Goal: Task Accomplishment & Management: Manage account settings

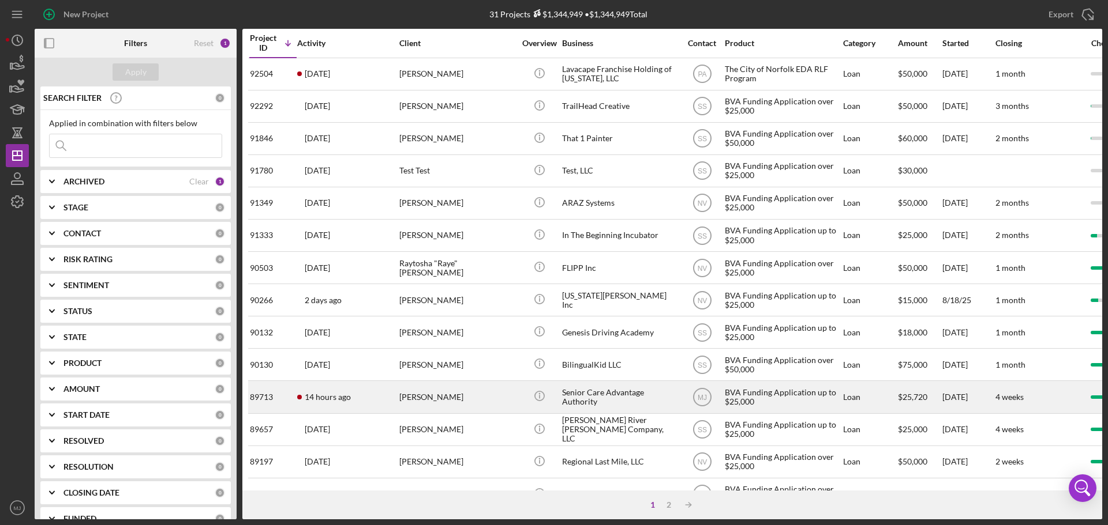
click at [587, 406] on div "Senior Care Advantage Authority" at bounding box center [619, 397] width 115 height 31
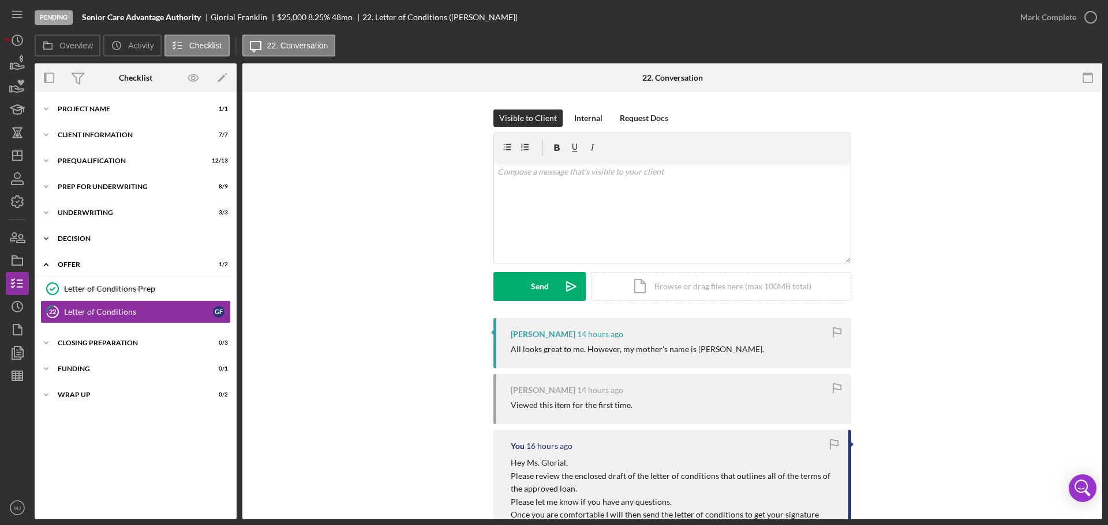
click at [75, 238] on div "Decision" at bounding box center [140, 238] width 164 height 7
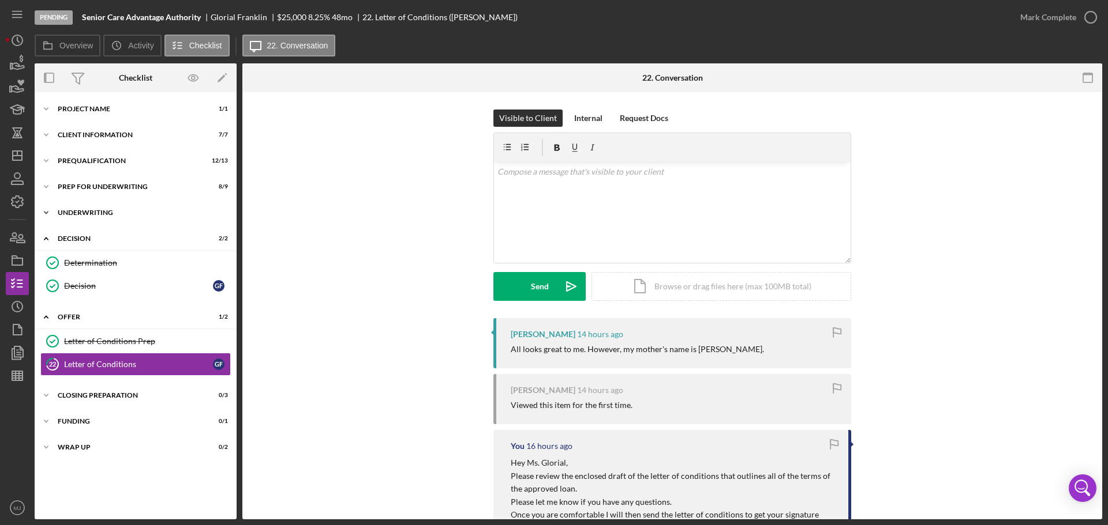
click at [77, 222] on div "Icon/Expander Underwriting 3 / 3" at bounding box center [136, 212] width 202 height 23
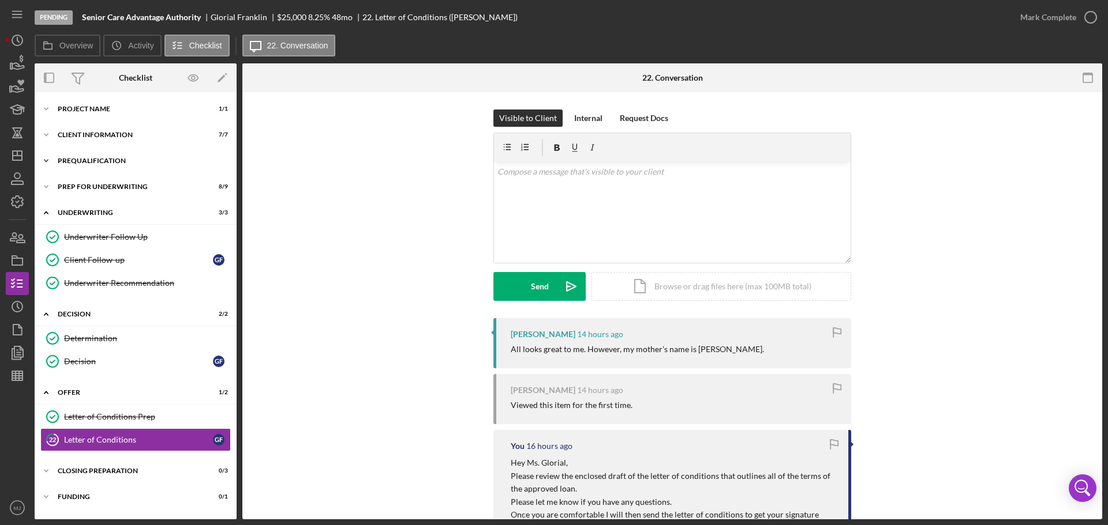
click at [95, 159] on div "Prequalification" at bounding box center [140, 160] width 164 height 7
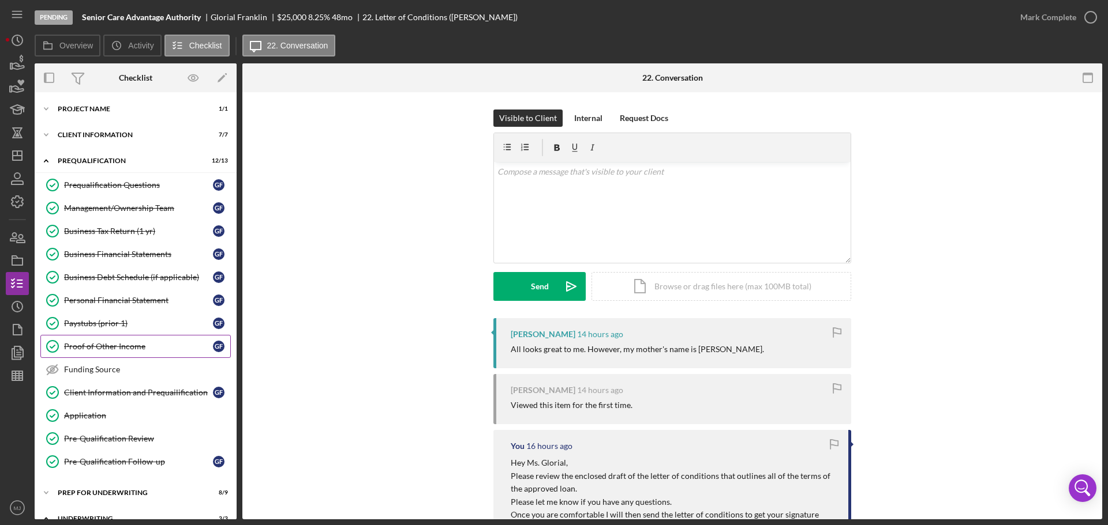
click at [106, 343] on div "Proof of Other Income" at bounding box center [138, 346] width 149 height 9
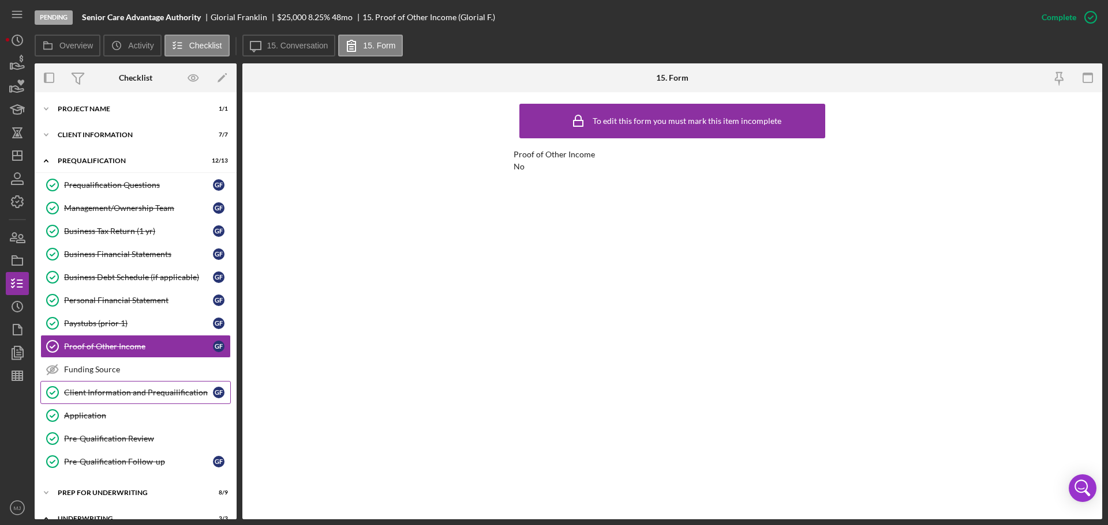
click at [109, 389] on div "Client Information and Prequailification" at bounding box center [138, 392] width 149 height 9
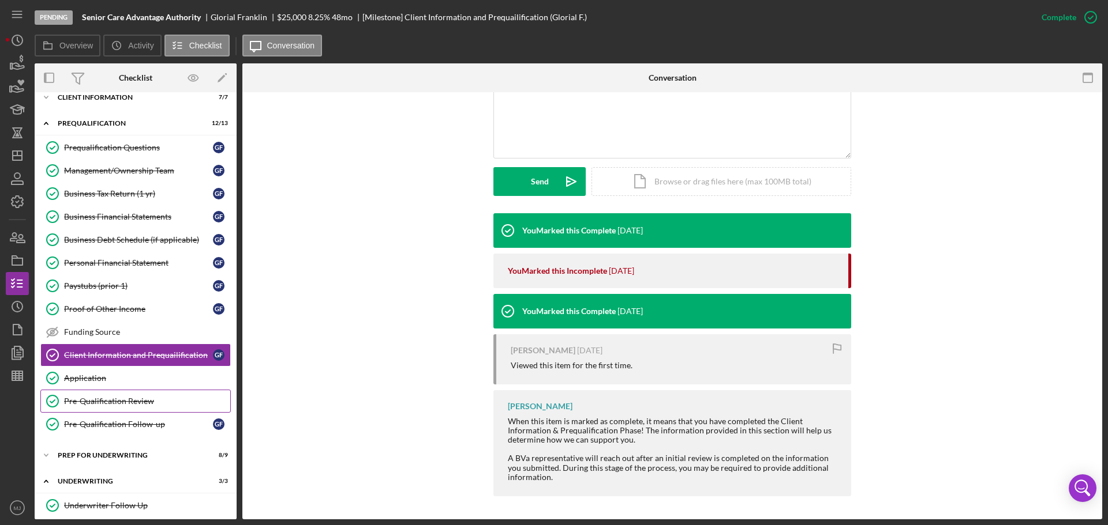
scroll to position [58, 0]
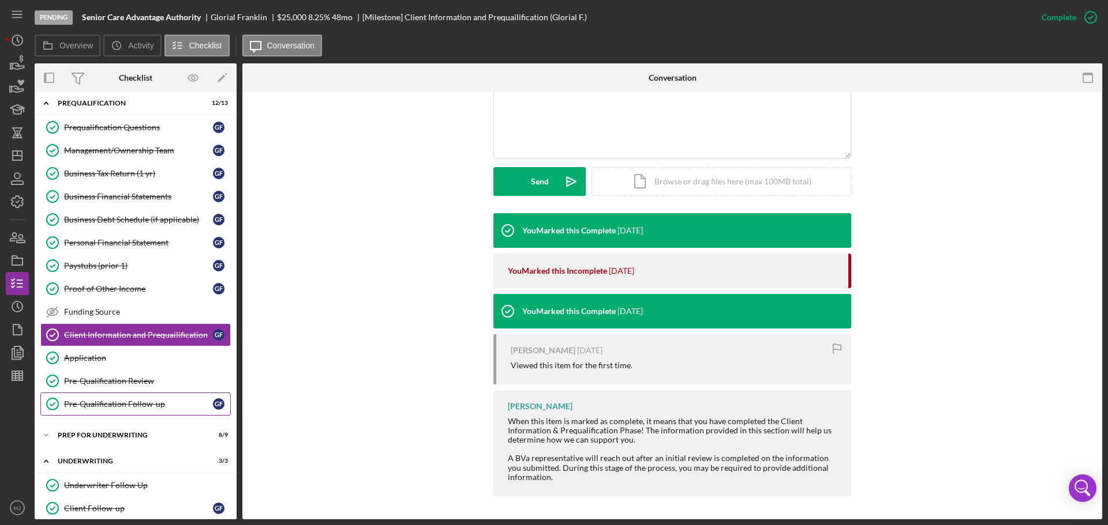
drag, startPoint x: 119, startPoint y: 403, endPoint x: 139, endPoint y: 401, distance: 19.7
click at [119, 403] on div "Pre-Qualification Follow-up" at bounding box center [138, 404] width 149 height 9
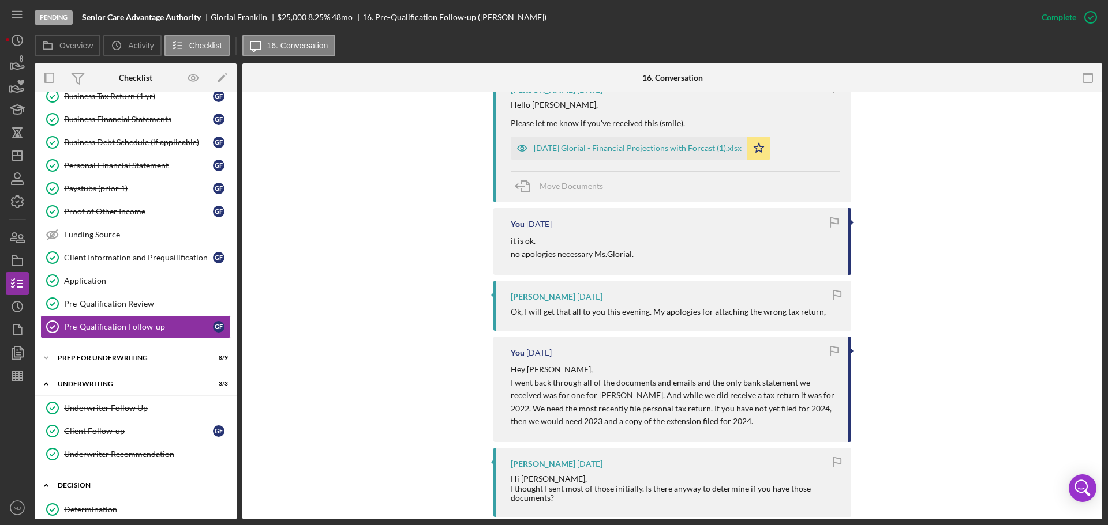
scroll to position [231, 0]
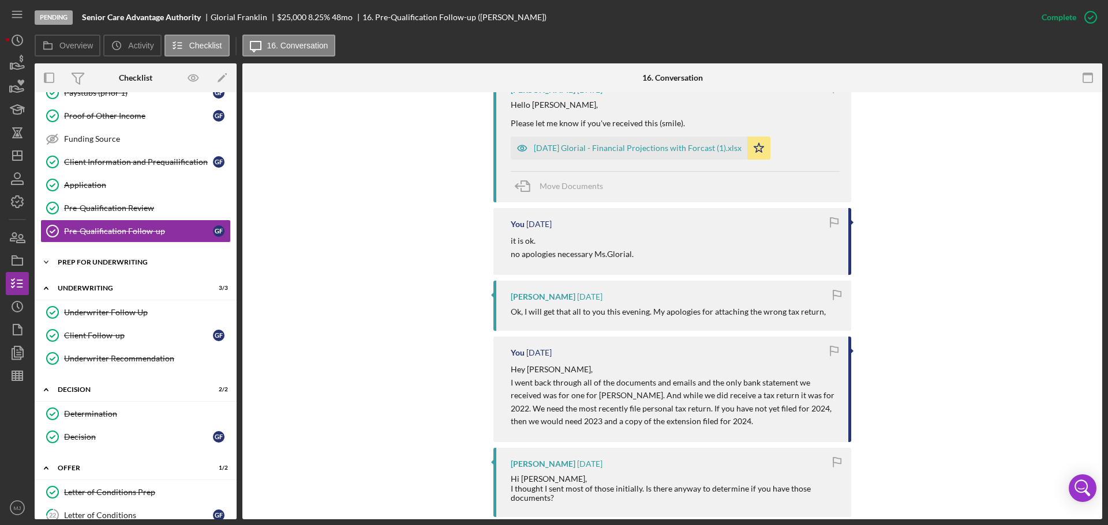
click at [104, 262] on div "Prep for Underwriting" at bounding box center [140, 262] width 164 height 7
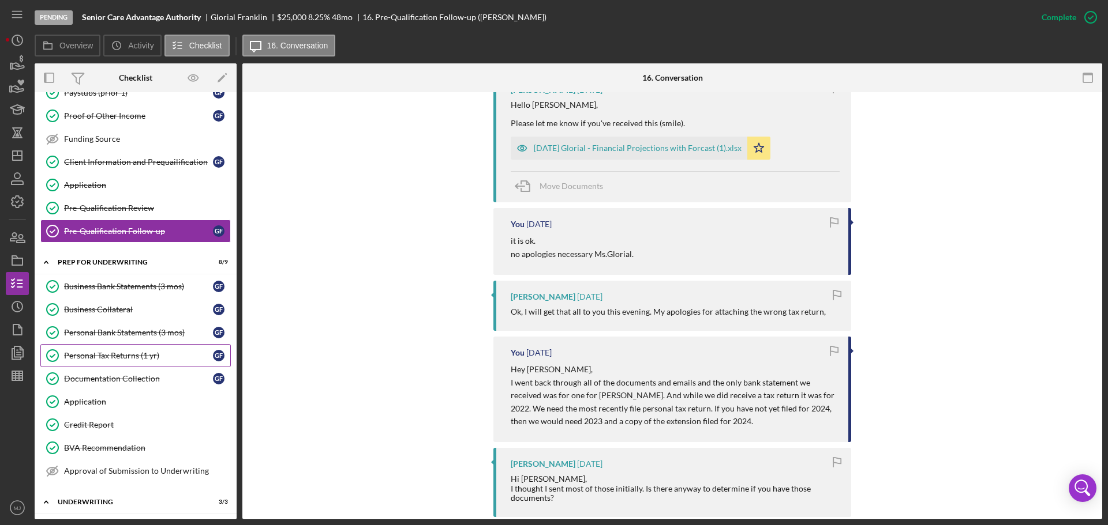
scroll to position [288, 0]
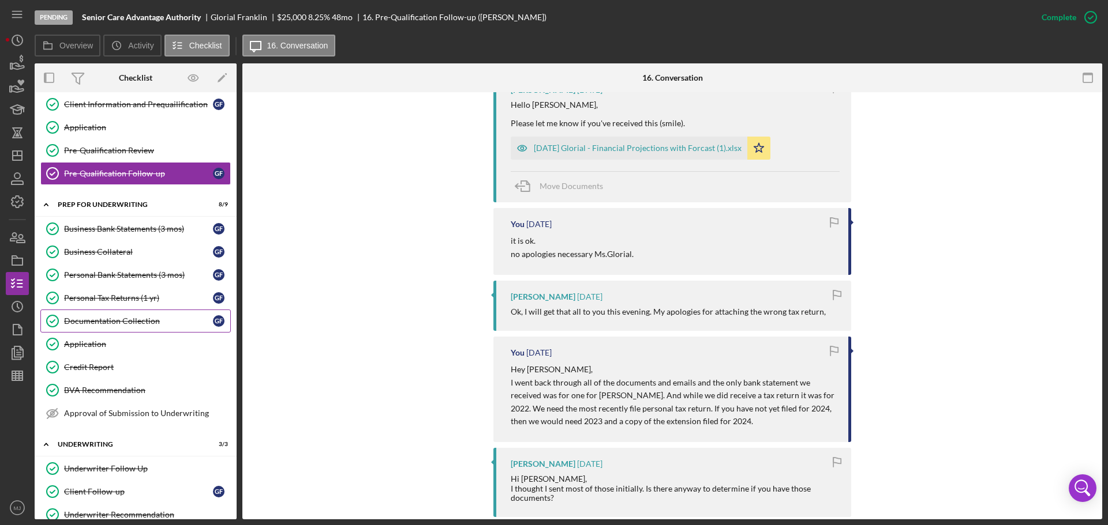
click at [147, 329] on link "Documentation Collection Documentation Collection G F" at bounding box center [135, 321] width 190 height 23
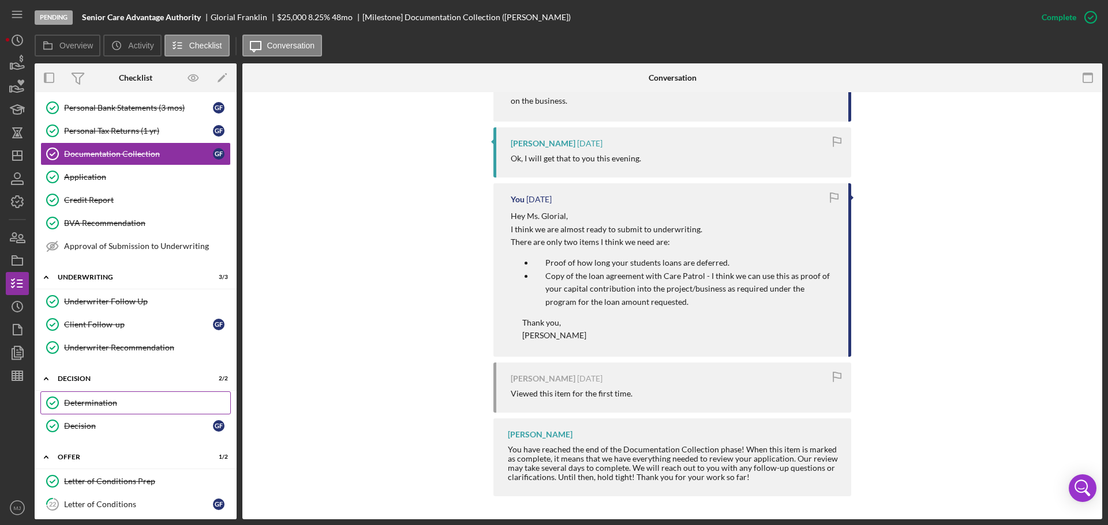
scroll to position [461, 0]
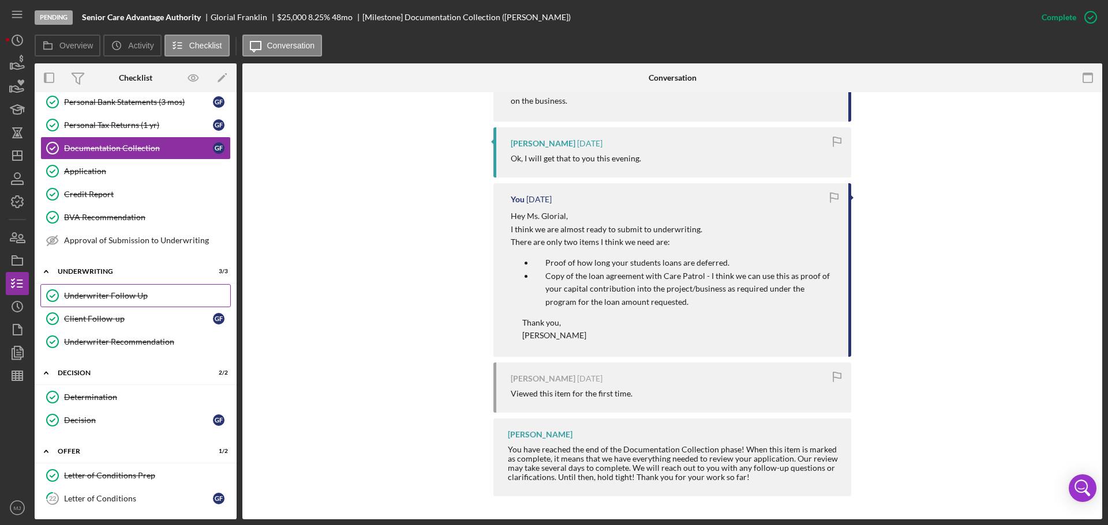
click at [115, 298] on div "Underwriter Follow Up" at bounding box center [147, 295] width 166 height 9
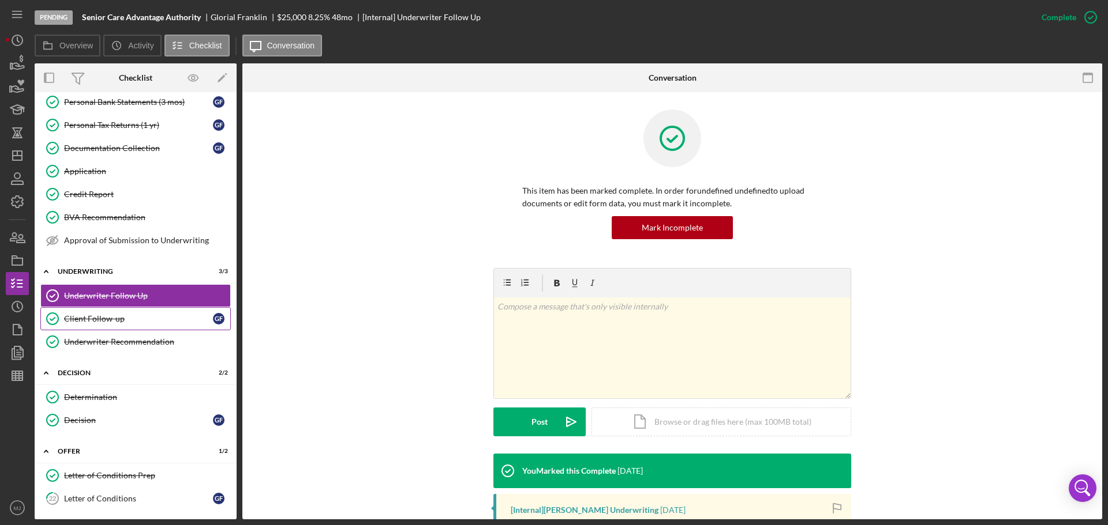
click at [115, 311] on link "Client Follow-up Client Follow-up G F" at bounding box center [135, 318] width 190 height 23
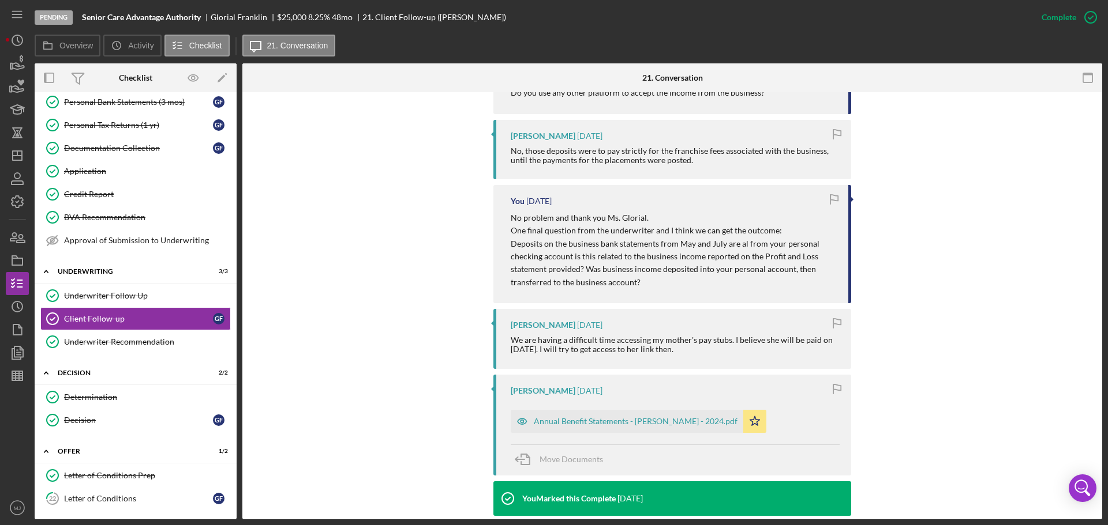
scroll to position [1615, 0]
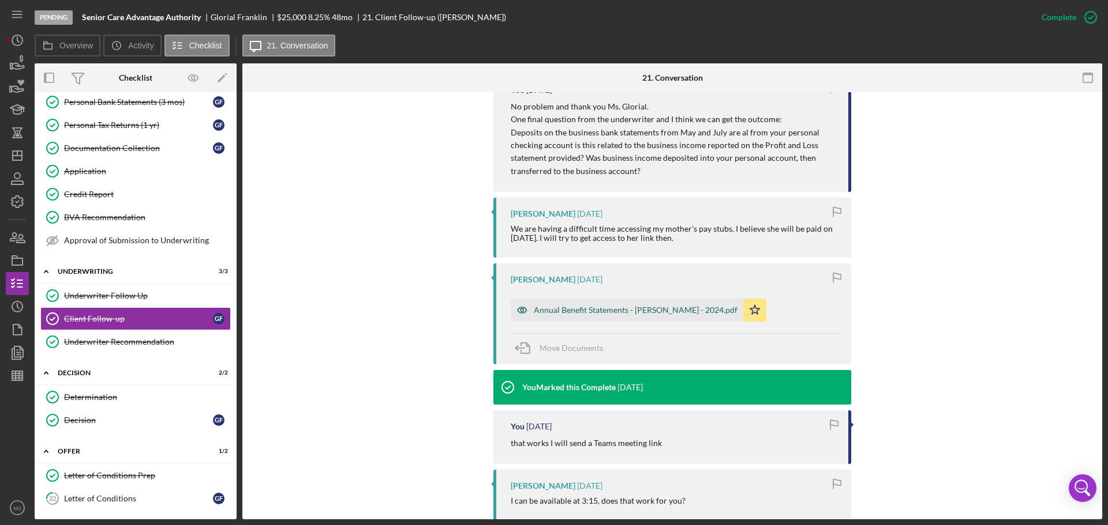
click at [644, 299] on div "Annual Benefit Statements - [PERSON_NAME] - 2024.pdf" at bounding box center [626, 310] width 232 height 23
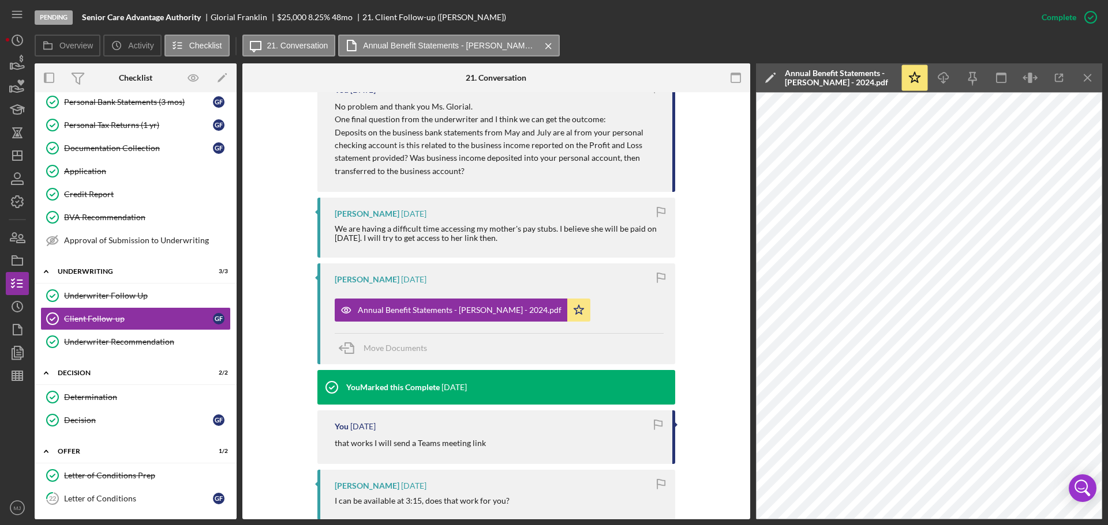
click at [768, 76] on icon "Icon/Edit" at bounding box center [770, 77] width 29 height 29
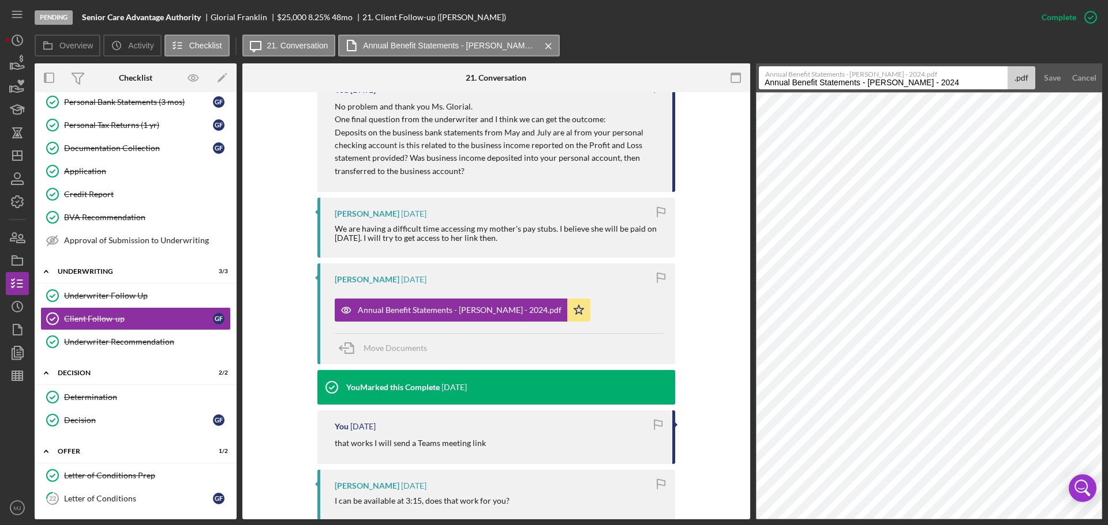
drag, startPoint x: 931, startPoint y: 81, endPoint x: 906, endPoint y: 81, distance: 25.4
click at [907, 81] on input "Annual Benefit Statements - [PERSON_NAME] - 2024" at bounding box center [883, 77] width 249 height 23
drag, startPoint x: 931, startPoint y: 81, endPoint x: 903, endPoint y: 82, distance: 27.7
click at [904, 82] on input "Annual Benefit Statements - [PERSON_NAME] - 2024" at bounding box center [883, 77] width 249 height 23
click at [915, 84] on input "Annual Benefit Statements - [PERSON_NAME] [PERSON_NAME] - 2024" at bounding box center [883, 77] width 249 height 23
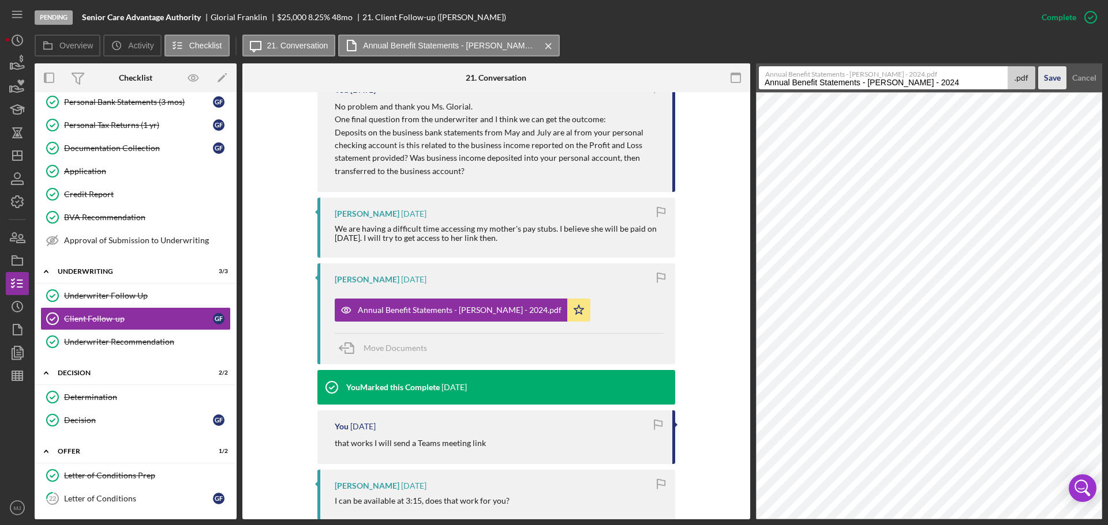
type input "Annual Benefit Statements - [PERSON_NAME] - 2024"
click at [1052, 72] on div "Save" at bounding box center [1051, 77] width 17 height 23
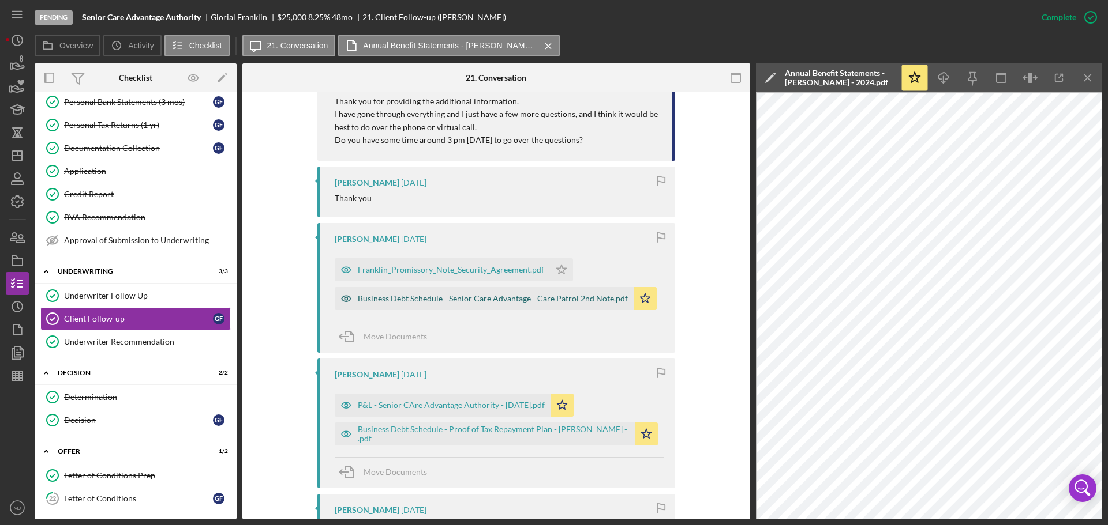
scroll to position [2134, 0]
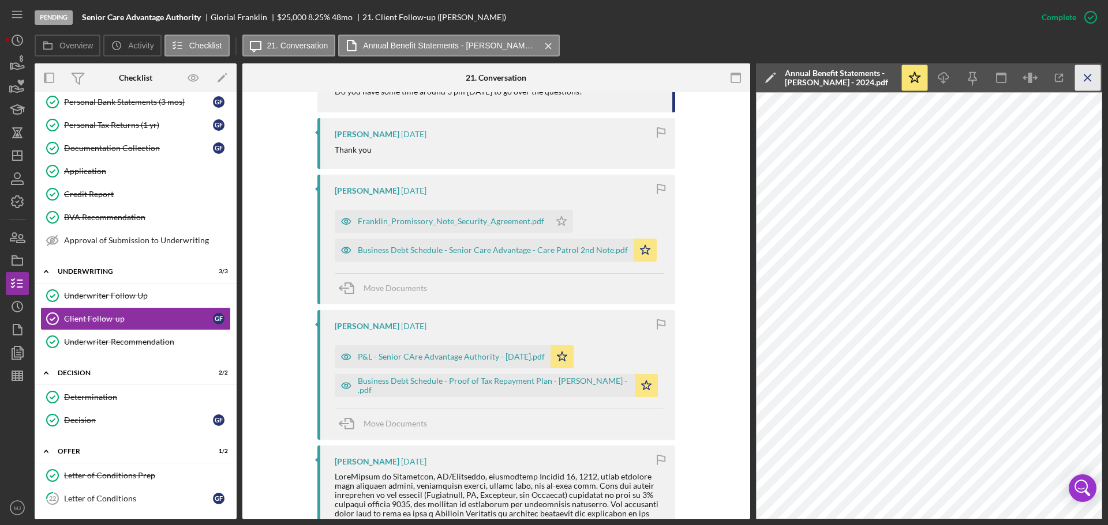
click at [1085, 74] on icon "Icon/Menu Close" at bounding box center [1088, 78] width 26 height 26
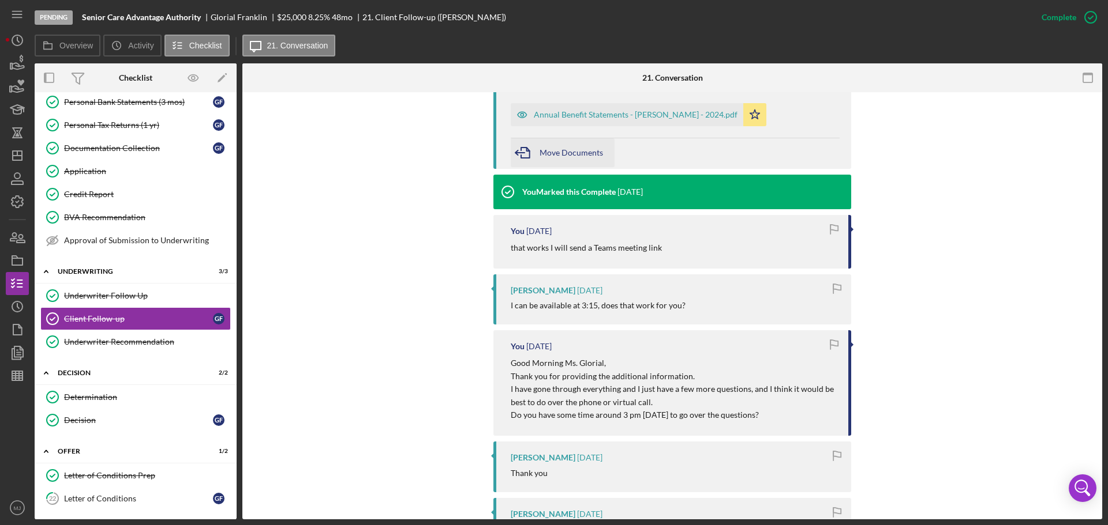
scroll to position [1407, 0]
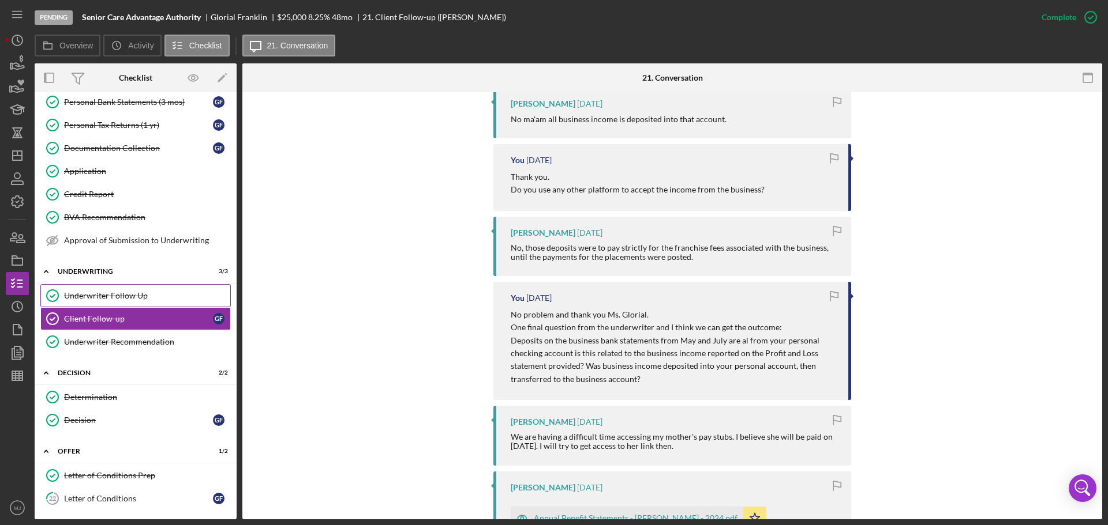
click at [115, 296] on div "Underwriter Follow Up" at bounding box center [147, 295] width 166 height 9
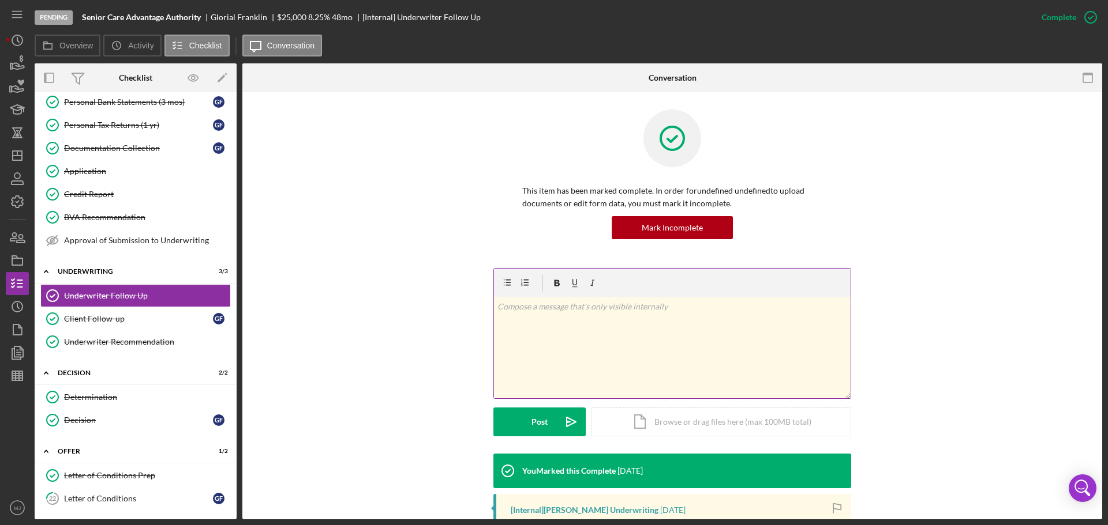
scroll to position [214, 0]
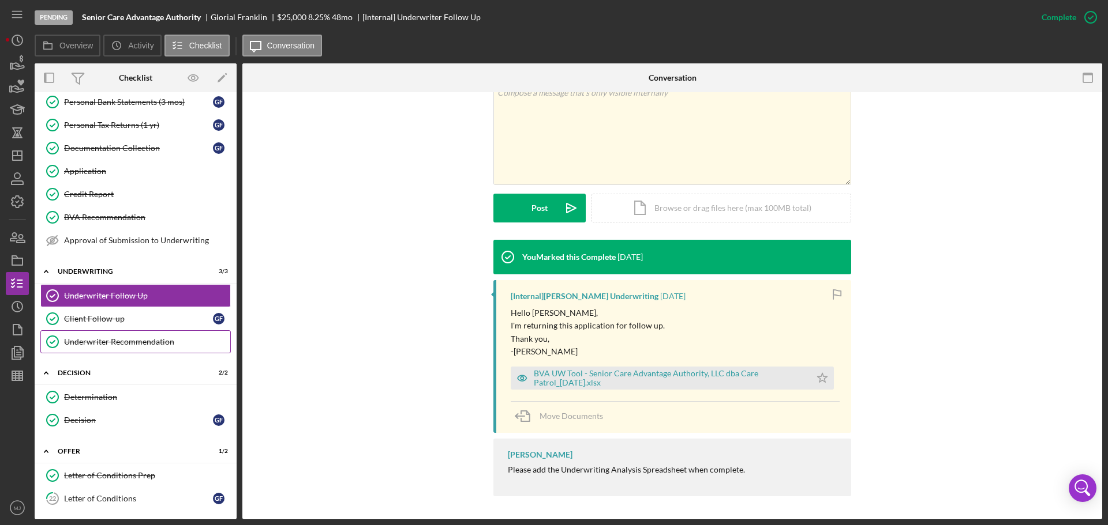
click at [156, 342] on div "Underwriter Recommendation" at bounding box center [147, 341] width 166 height 9
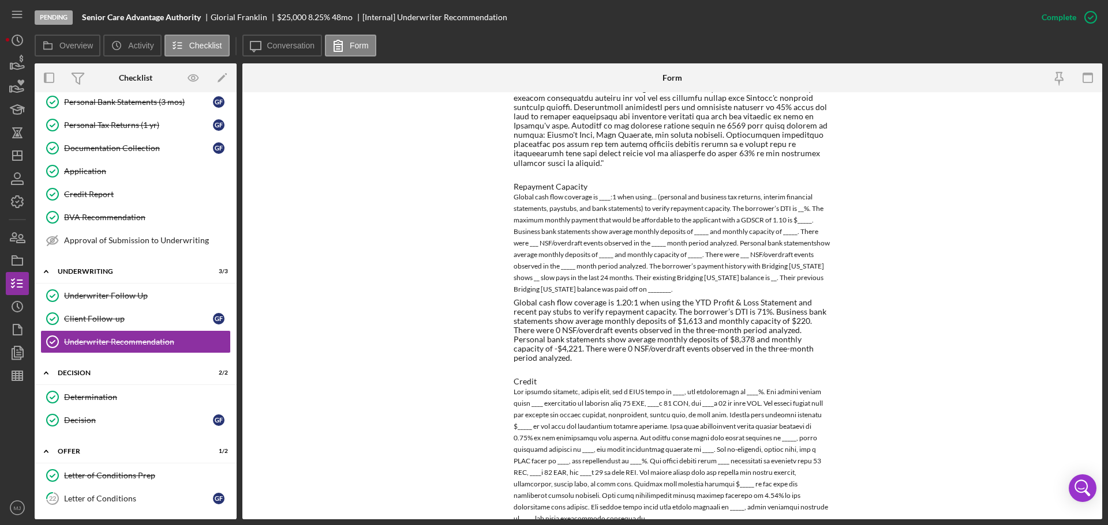
scroll to position [865, 0]
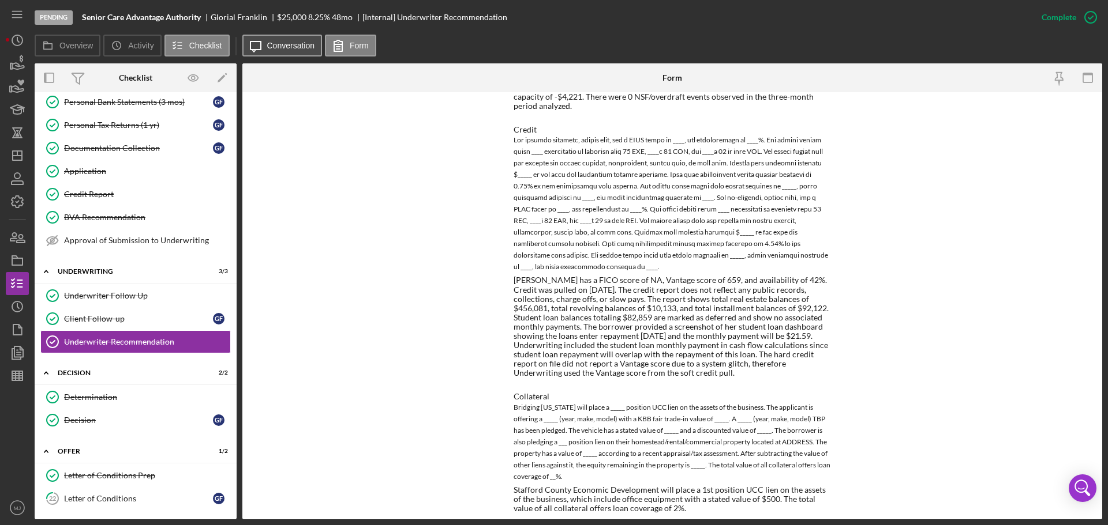
click at [272, 38] on button "Icon/Message Conversation" at bounding box center [282, 46] width 80 height 22
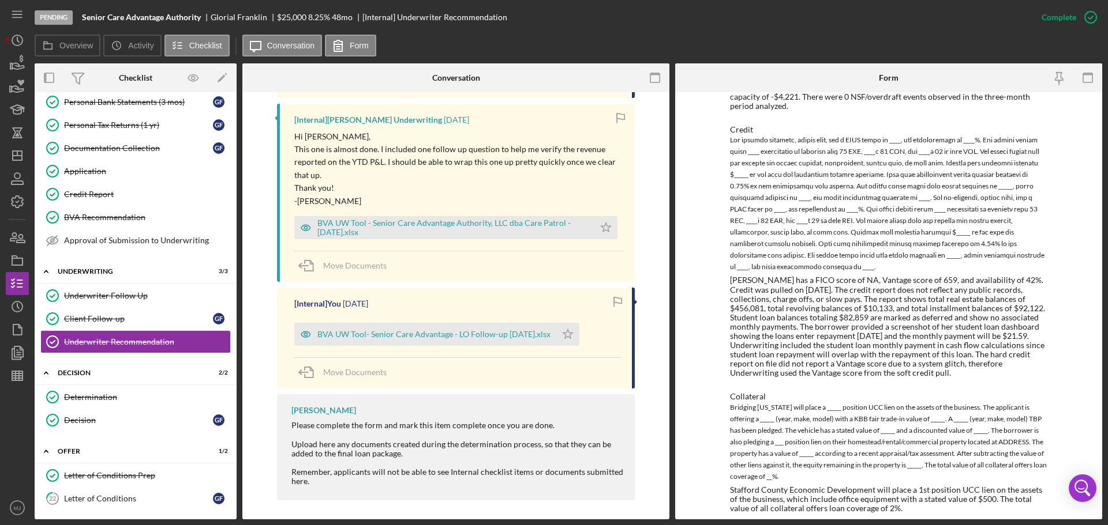
scroll to position [933, 0]
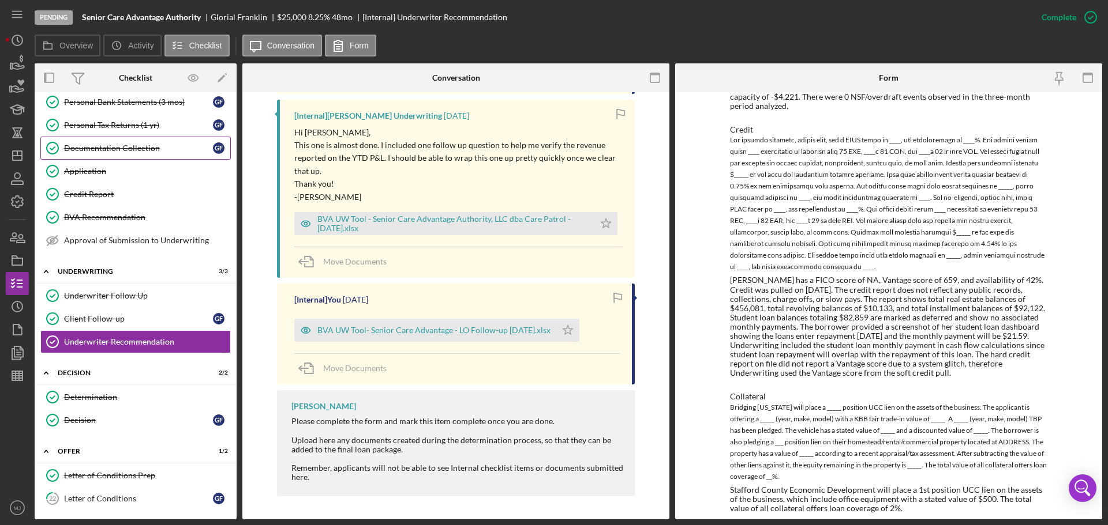
click at [94, 148] on div "Documentation Collection" at bounding box center [138, 148] width 149 height 9
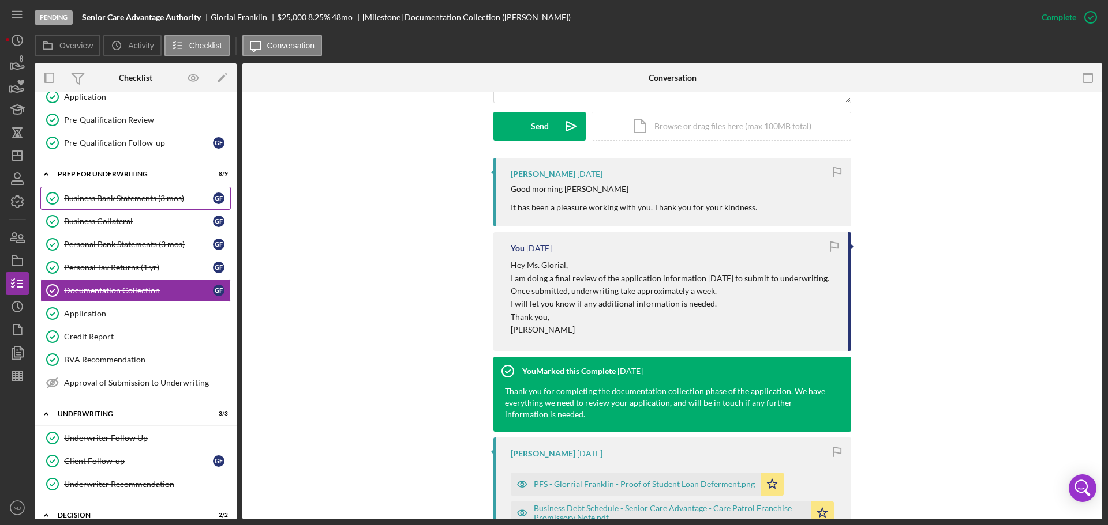
scroll to position [288, 0]
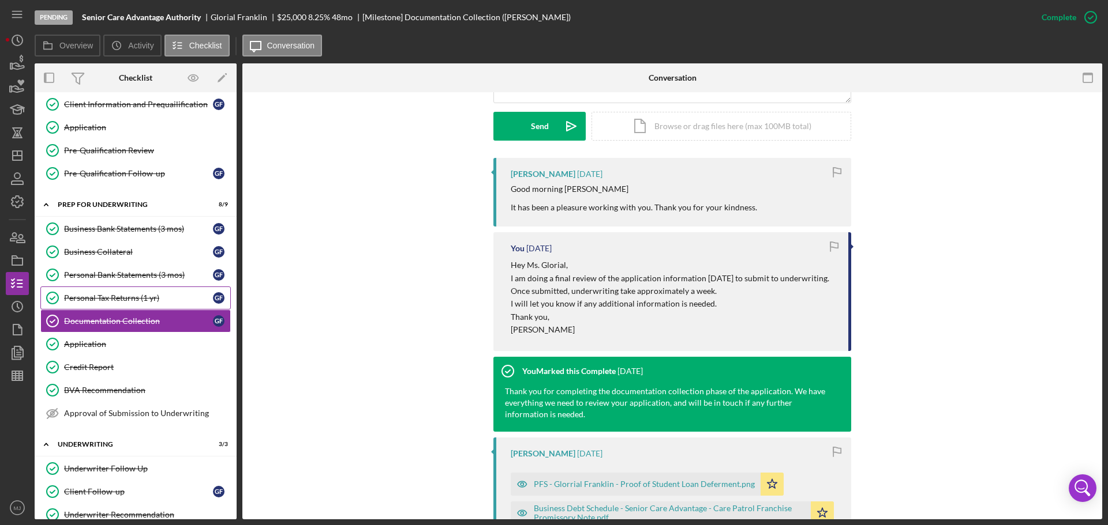
click at [126, 298] on div "Personal Tax Returns (1 yr)" at bounding box center [138, 298] width 149 height 9
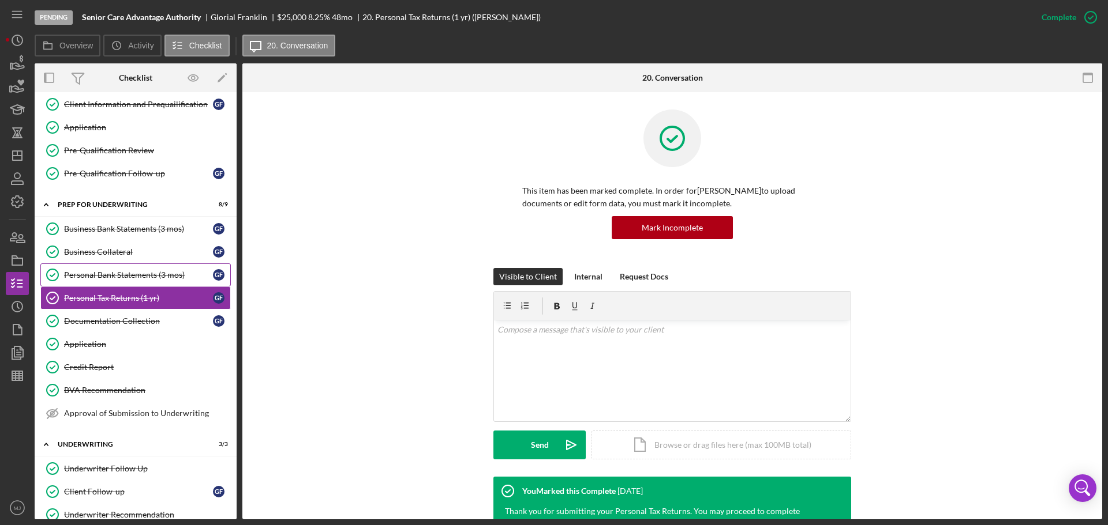
click at [133, 266] on link "Personal Bank Statements (3 mos) Personal Bank Statements (3 mos) G F" at bounding box center [135, 275] width 190 height 23
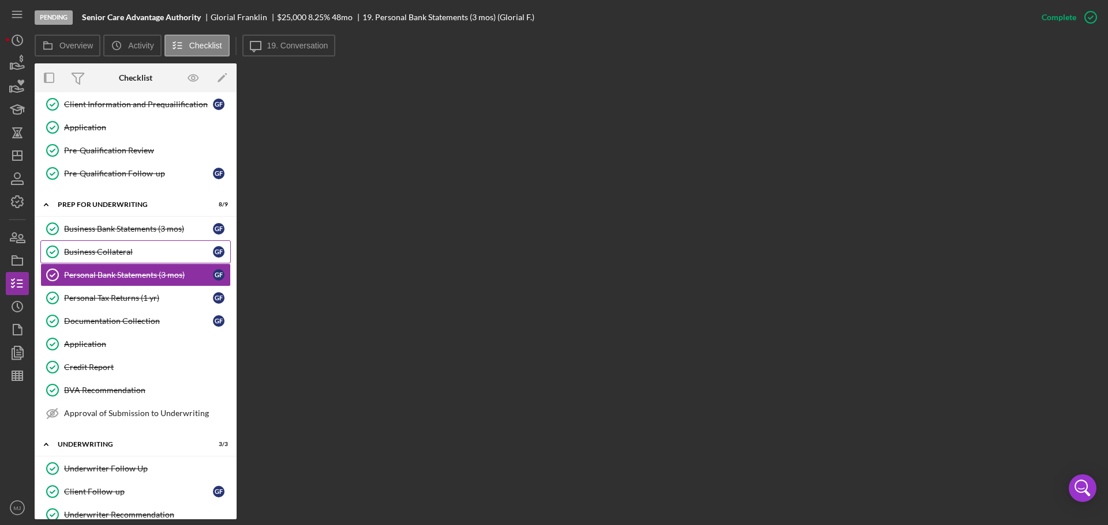
click at [119, 246] on link "Business Collateral Business Collateral G F" at bounding box center [135, 252] width 190 height 23
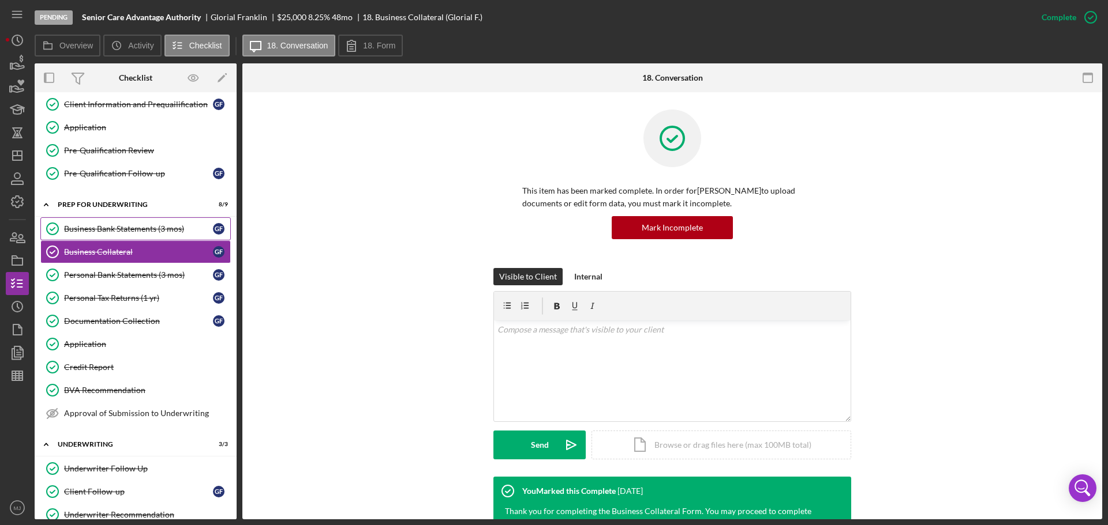
click at [119, 227] on div "Business Bank Statements (3 mos)" at bounding box center [138, 228] width 149 height 9
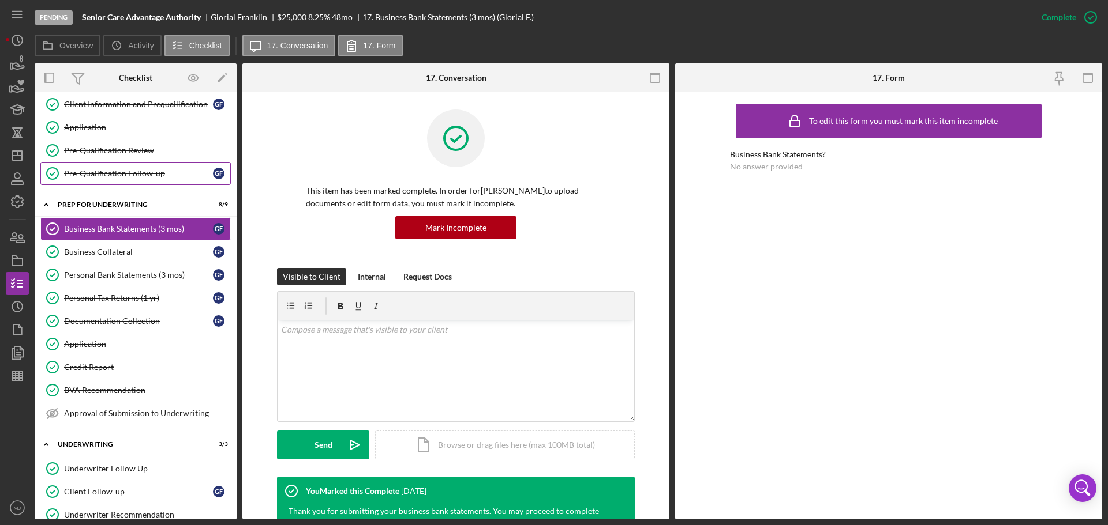
click at [102, 169] on div "Pre-Qualification Follow-up" at bounding box center [138, 173] width 149 height 9
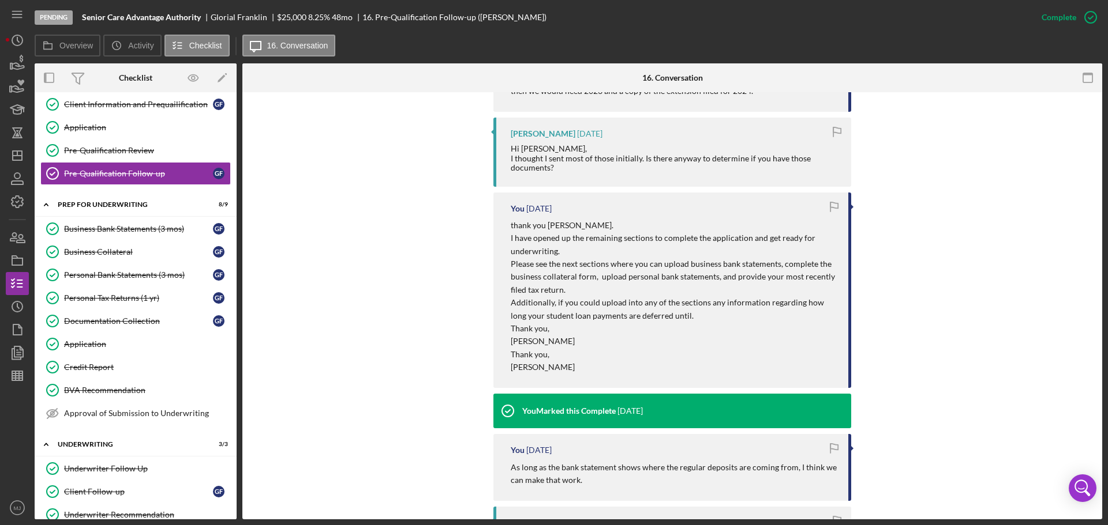
scroll to position [1250, 0]
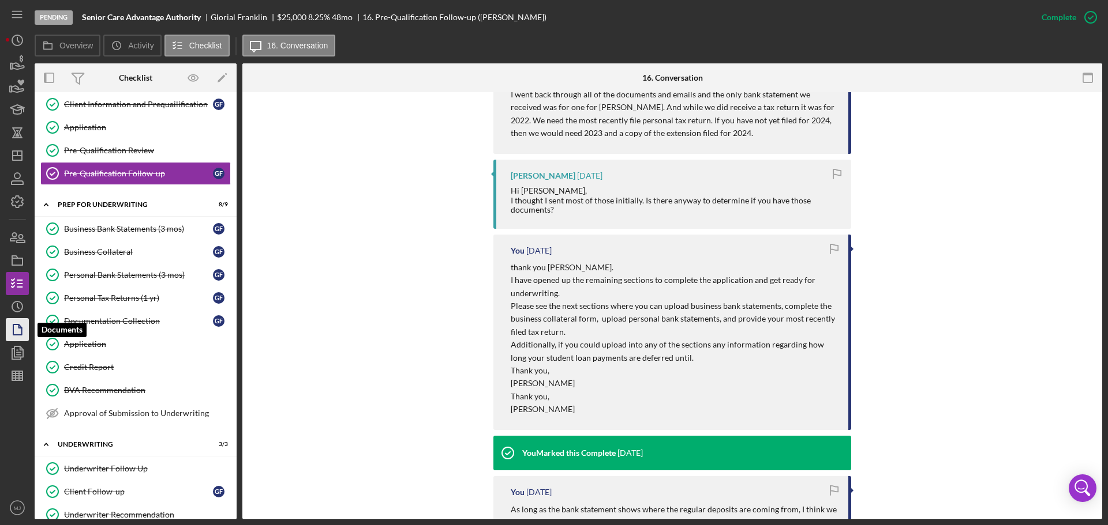
click at [17, 333] on icon "button" at bounding box center [17, 330] width 29 height 29
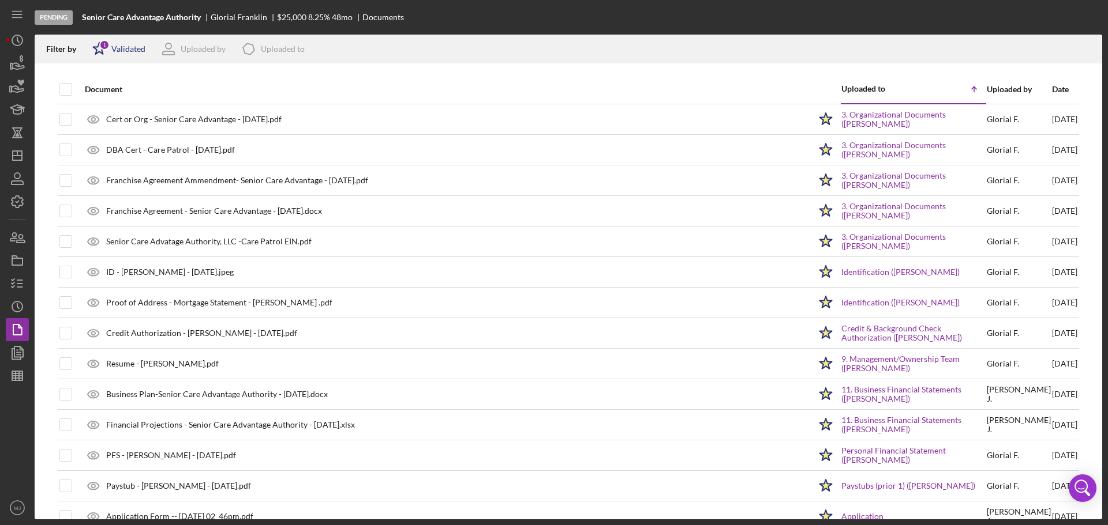
click at [125, 36] on div "Icon/Star 1 Validated" at bounding box center [115, 49] width 61 height 29
click at [102, 114] on input "checkbox" at bounding box center [98, 110] width 12 height 12
checkbox input "true"
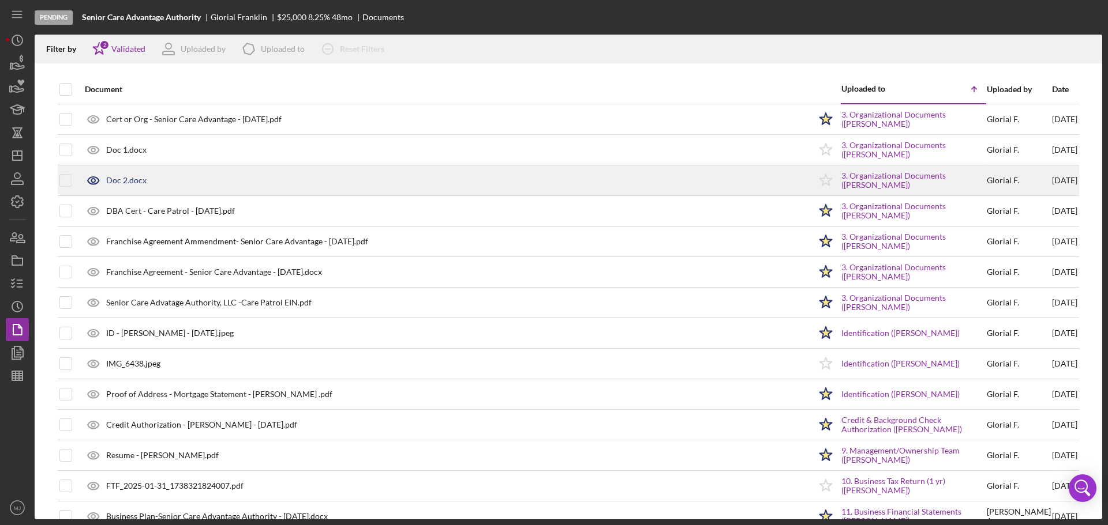
click at [465, 187] on div "Doc 2.docx" at bounding box center [444, 180] width 731 height 29
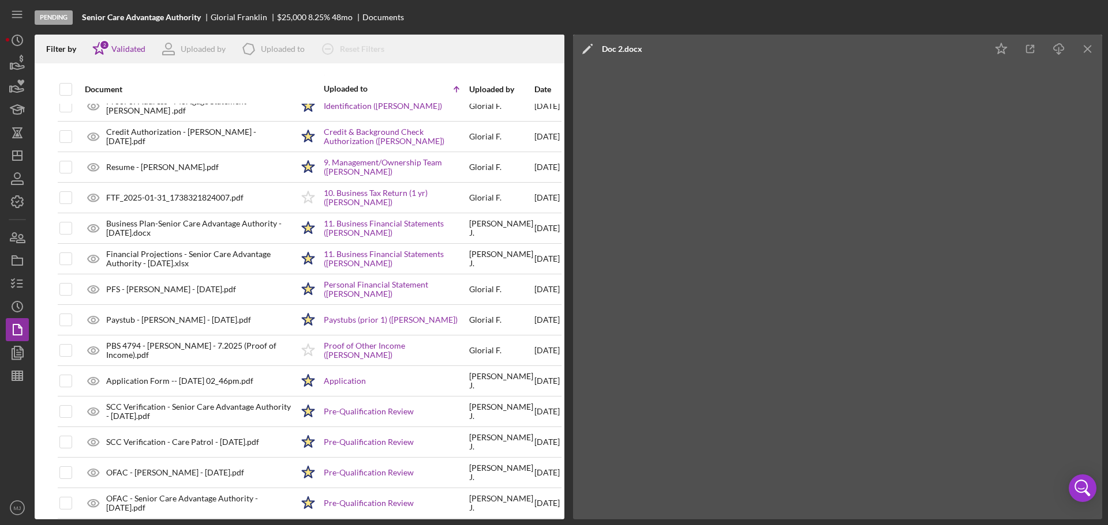
scroll to position [346, 0]
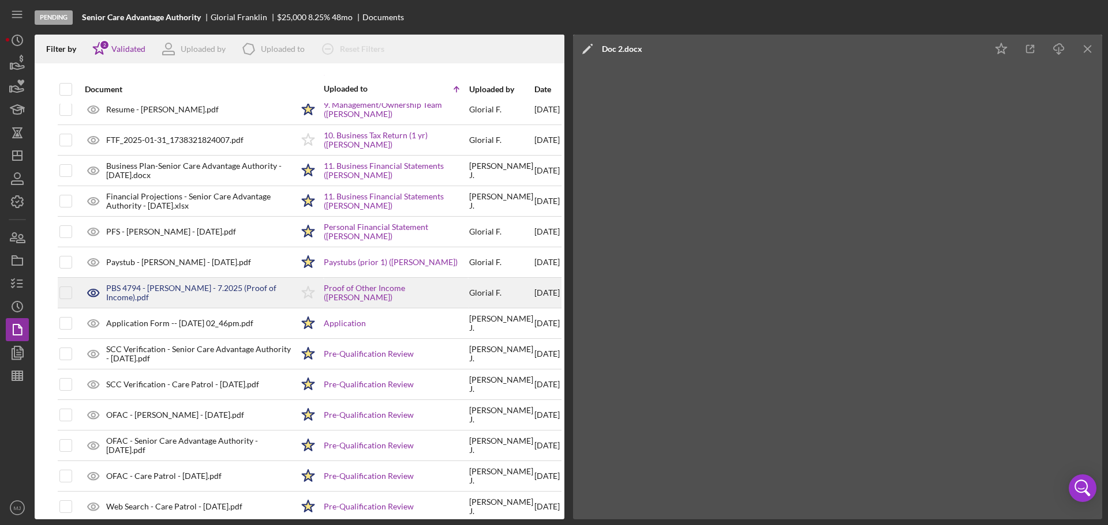
click at [306, 294] on polygon at bounding box center [308, 293] width 12 height 12
click at [209, 290] on div "PBS 4794 - [PERSON_NAME] - 7.2025 (Proof of Income).pdf" at bounding box center [199, 293] width 186 height 18
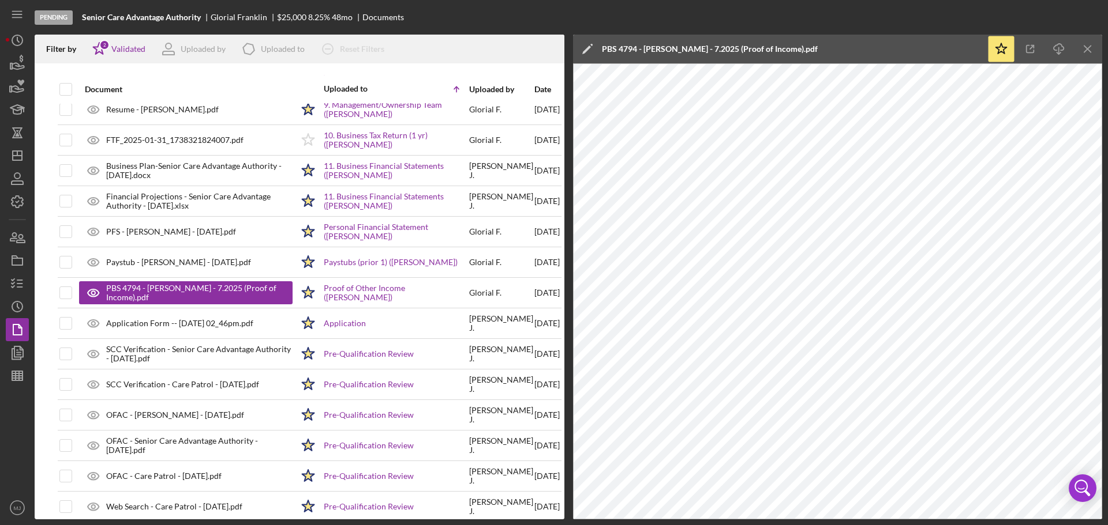
click at [589, 47] on polygon at bounding box center [586, 50] width 9 height 9
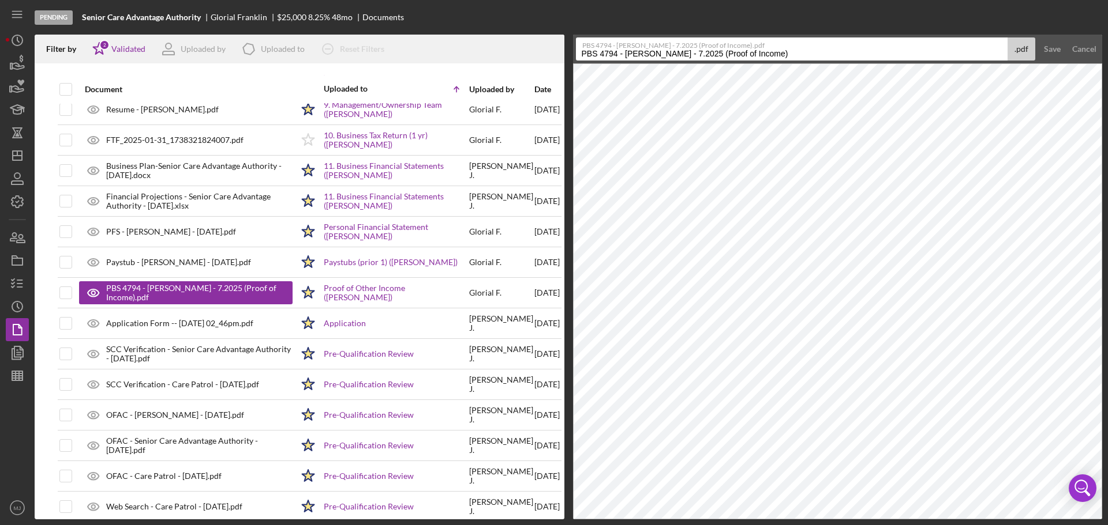
drag, startPoint x: 688, startPoint y: 52, endPoint x: 659, endPoint y: 52, distance: 28.8
click at [659, 52] on input "PBS 4794 - [PERSON_NAME] - 7.2025 (Proof of Income)" at bounding box center [792, 48] width 432 height 23
type input "PBS 4794 - [PERSON_NAME] - 7.2025 (Proof of Income)"
click at [1058, 52] on div "Save" at bounding box center [1051, 48] width 17 height 23
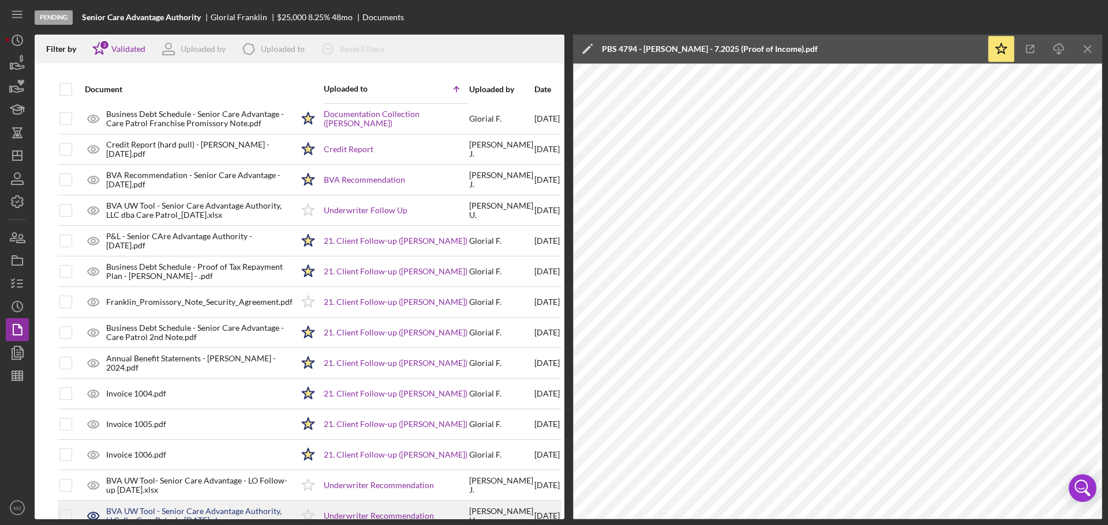
scroll to position [1236, 0]
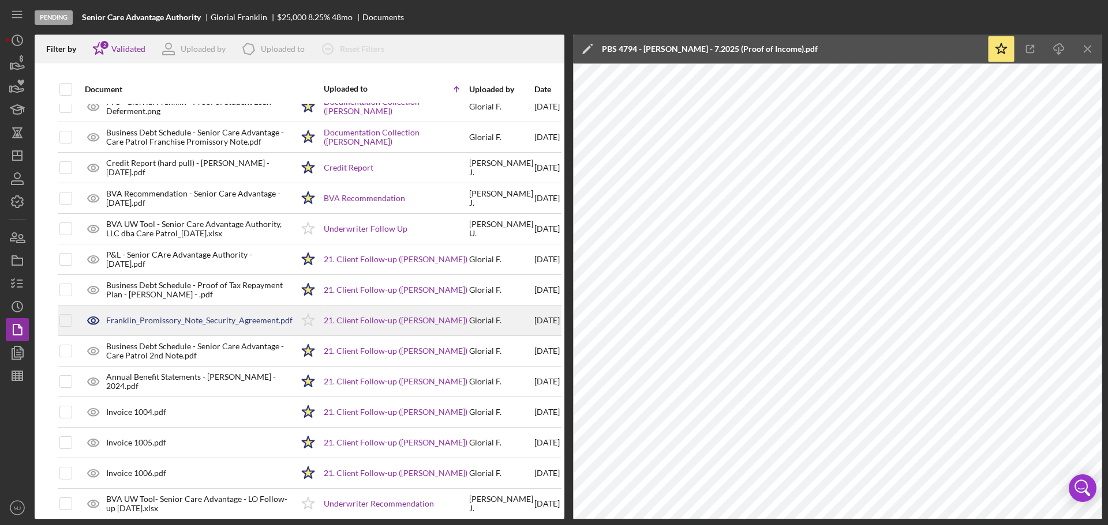
click at [308, 320] on polygon at bounding box center [308, 320] width 12 height 12
click at [235, 321] on div "Franklin_Promissory_Note_Security_Agreement.pdf" at bounding box center [199, 320] width 186 height 9
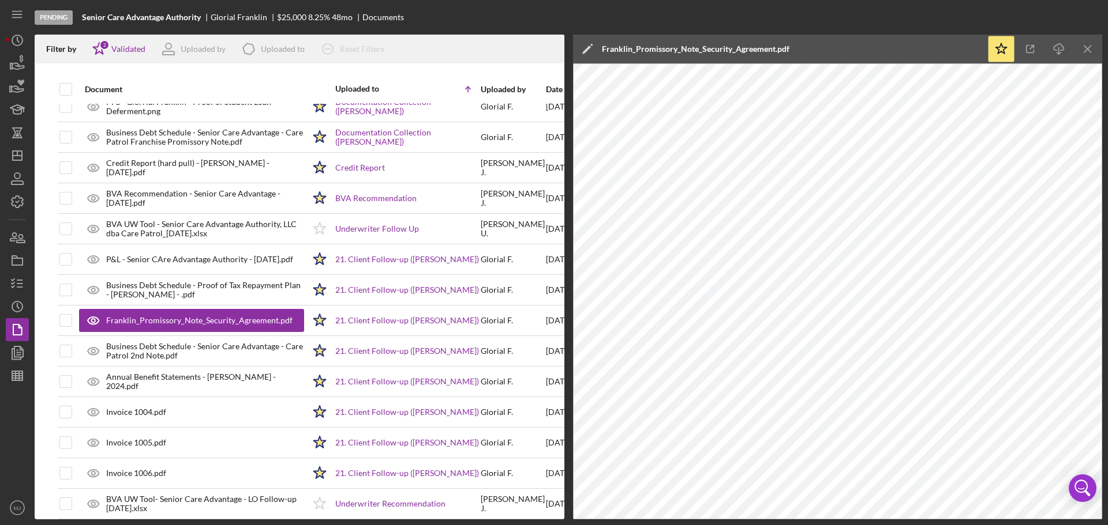
click at [592, 47] on icon "Icon/Edit" at bounding box center [587, 49] width 29 height 29
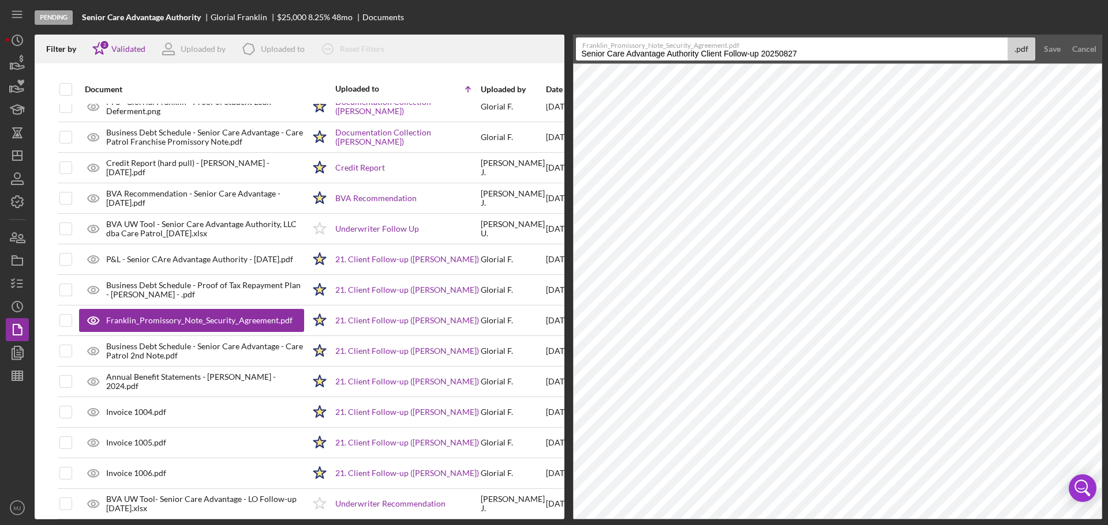
click at [721, 50] on input "Senior Care Advantage Authority Client Follow-up 20250827" at bounding box center [792, 48] width 432 height 23
click at [721, 52] on input "Senior Care Advantage Authority Client Follow-up 20250827" at bounding box center [792, 48] width 432 height 23
click at [584, 52] on input "Primissory Note - Senior CAre" at bounding box center [792, 48] width 432 height 23
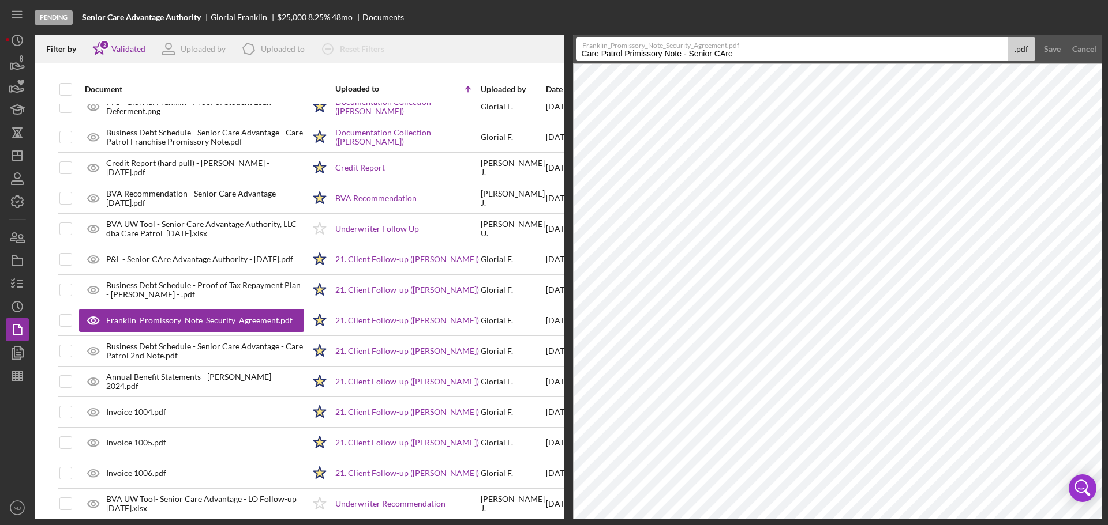
click at [635, 55] on input "Care Patrol Primissory Note - Senior CAre" at bounding box center [792, 48] width 432 height 23
click at [757, 57] on input "Care Patrol Promissory Note - Senior CAre" at bounding box center [792, 48] width 432 height 23
type input "Care Patrol Promissory Note - Senior Care - [DATE]"
click at [1049, 52] on div "Save" at bounding box center [1051, 48] width 17 height 23
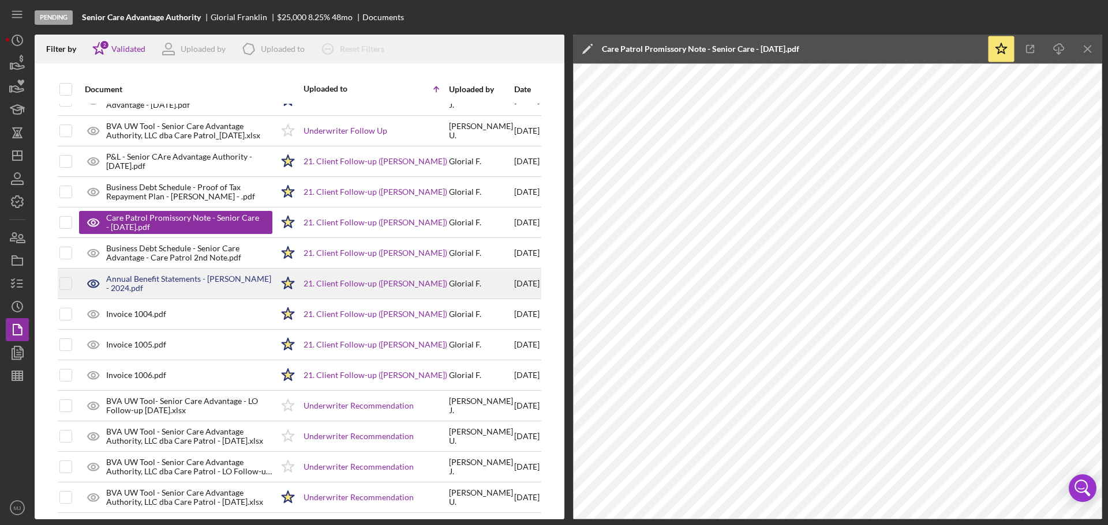
scroll to position [1351, 0]
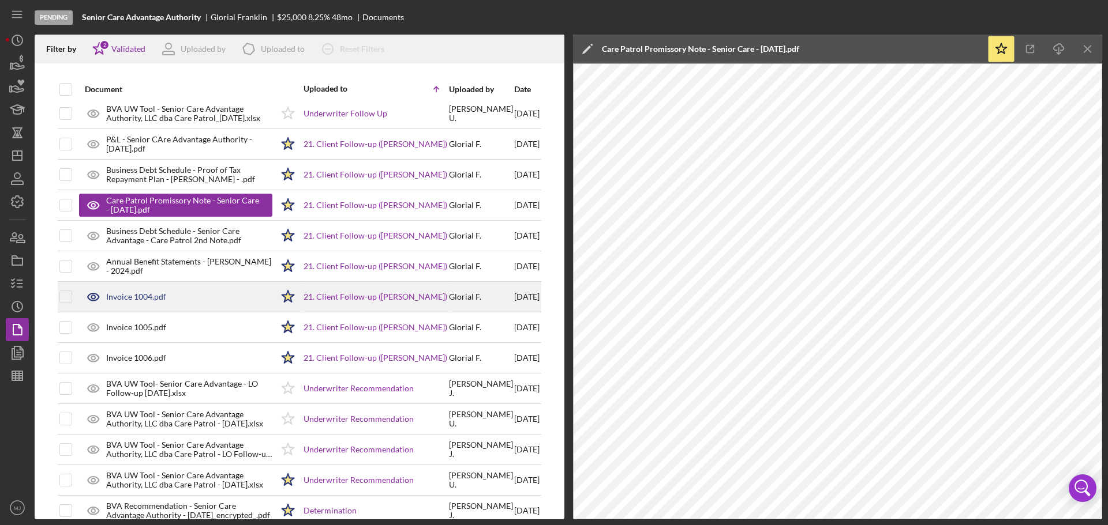
click at [228, 292] on div "Invoice 1004.pdf" at bounding box center [175, 297] width 193 height 29
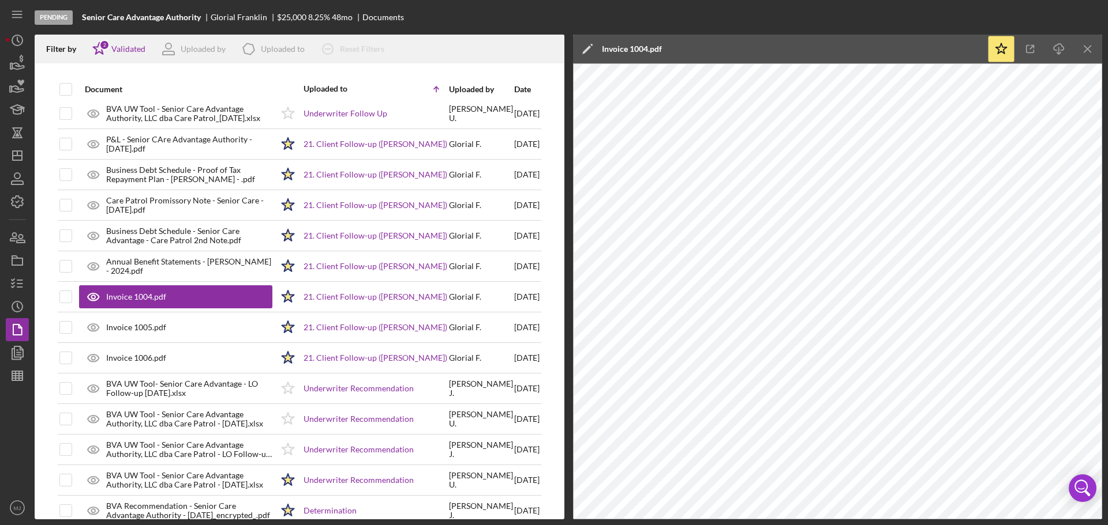
click at [589, 51] on icon "Icon/Edit" at bounding box center [587, 49] width 29 height 29
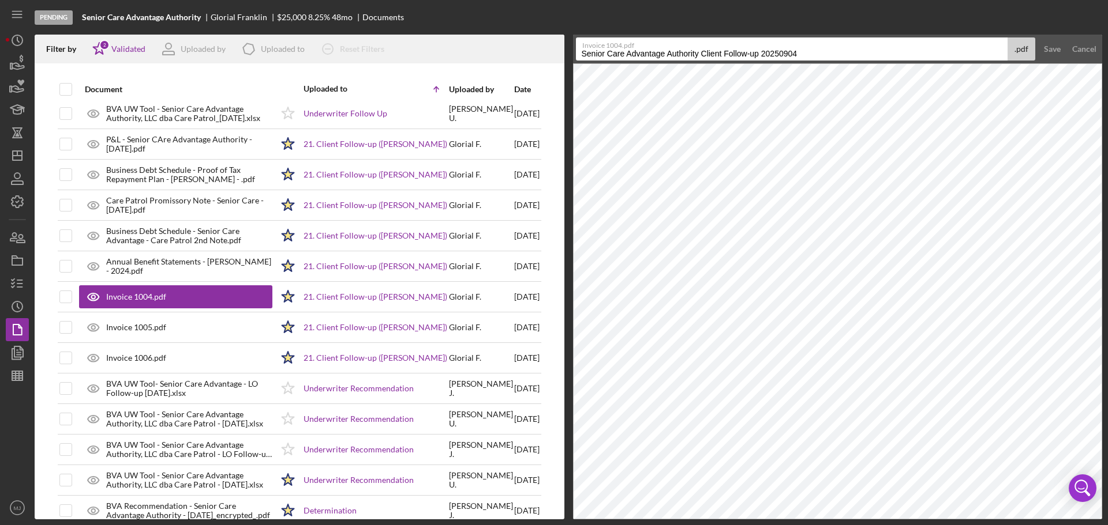
click at [620, 58] on input "Senior Care Advantage Authority Client Follow-up 20250904" at bounding box center [792, 48] width 432 height 23
click at [580, 52] on input "Senior Care Advantage Authority Client Follow-up 20250904" at bounding box center [792, 48] width 432 height 23
drag, startPoint x: 836, startPoint y: 50, endPoint x: 794, endPoint y: 49, distance: 42.1
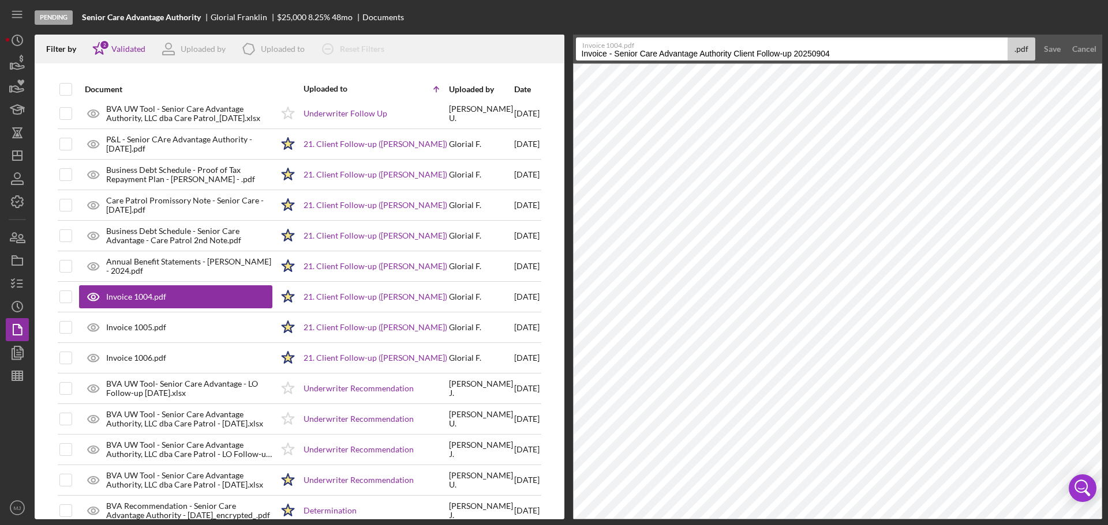
click at [794, 49] on div "Invoice 1004.pdf Invoice - Senior Care Advantage Authority Client Follow-up 202…" at bounding box center [806, 48] width 460 height 23
type input "Invoice - Senior Care Advantage Authority Client Follow-up 20250904"
click at [1057, 46] on div "Save" at bounding box center [1051, 48] width 17 height 23
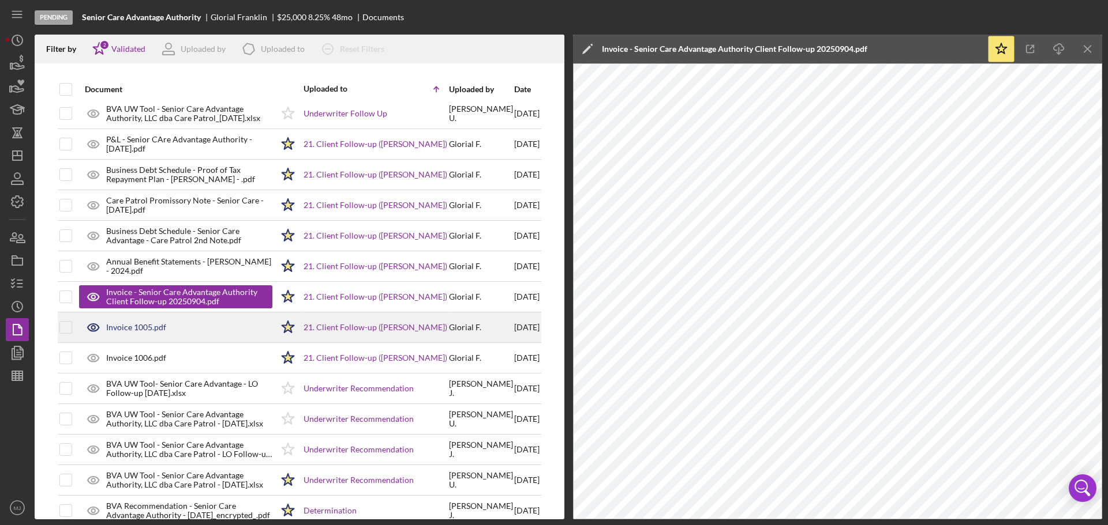
click at [144, 320] on div "Invoice 1005.pdf" at bounding box center [175, 327] width 193 height 29
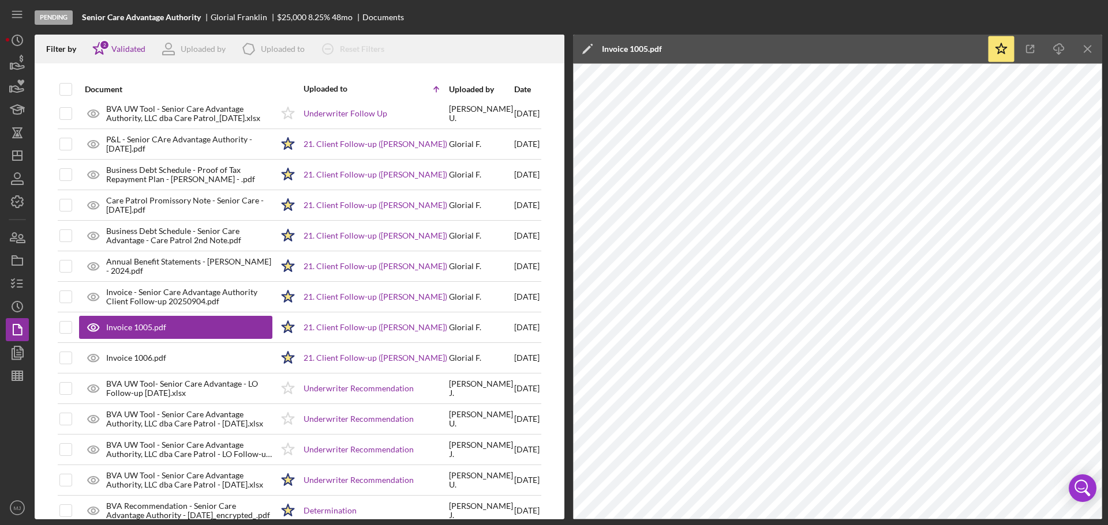
click at [594, 48] on icon "Icon/Edit" at bounding box center [587, 49] width 29 height 29
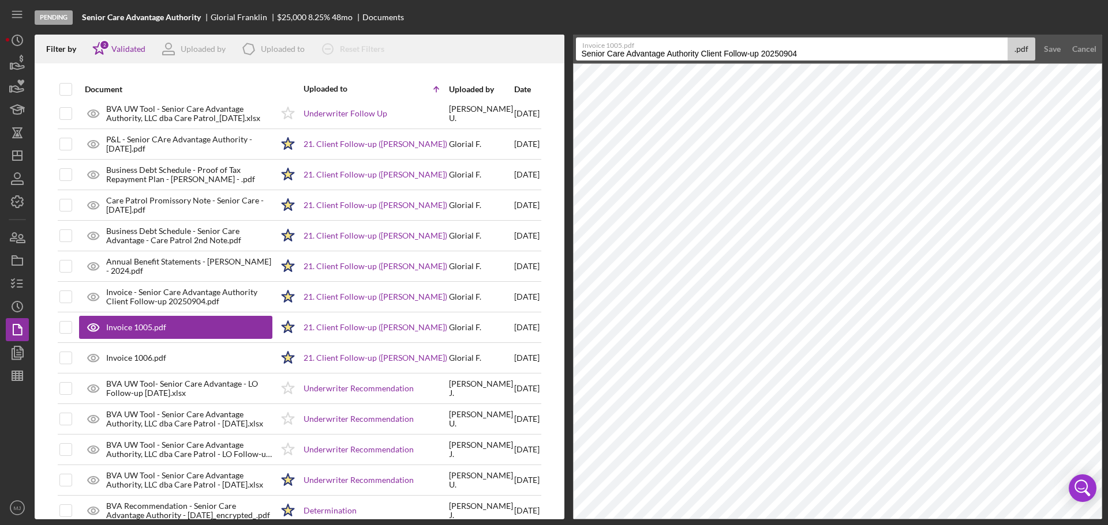
click at [580, 54] on input "Senior Care Advantage Authority Client Follow-up 20250904" at bounding box center [792, 48] width 432 height 23
click at [1056, 50] on div "Save" at bounding box center [1051, 48] width 17 height 23
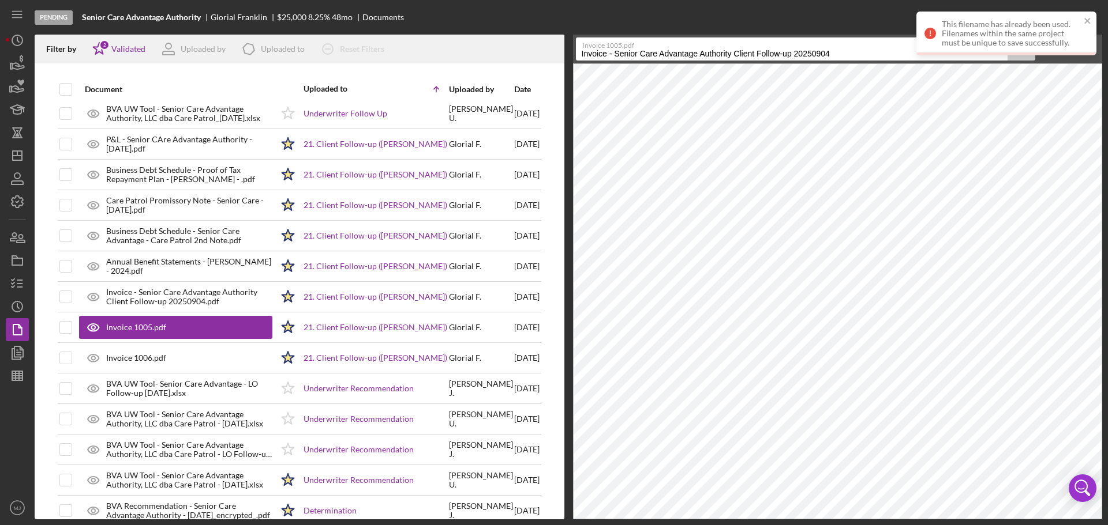
click at [854, 57] on input "Invoice - Senior Care Advantage Authority Client Follow-up 20250904" at bounding box center [792, 48] width 432 height 23
drag, startPoint x: 847, startPoint y: 49, endPoint x: 804, endPoint y: 49, distance: 42.7
click at [804, 49] on label "Invoice 1005.pdf" at bounding box center [794, 44] width 425 height 12
click at [804, 49] on input "Invoice - Senior Care Advantage Authority Client Follow-up 20250904" at bounding box center [792, 48] width 432 height 23
click at [800, 52] on input "Invoice - Senior Care Advantage Authority Client Follow-up 20250904" at bounding box center [792, 48] width 432 height 23
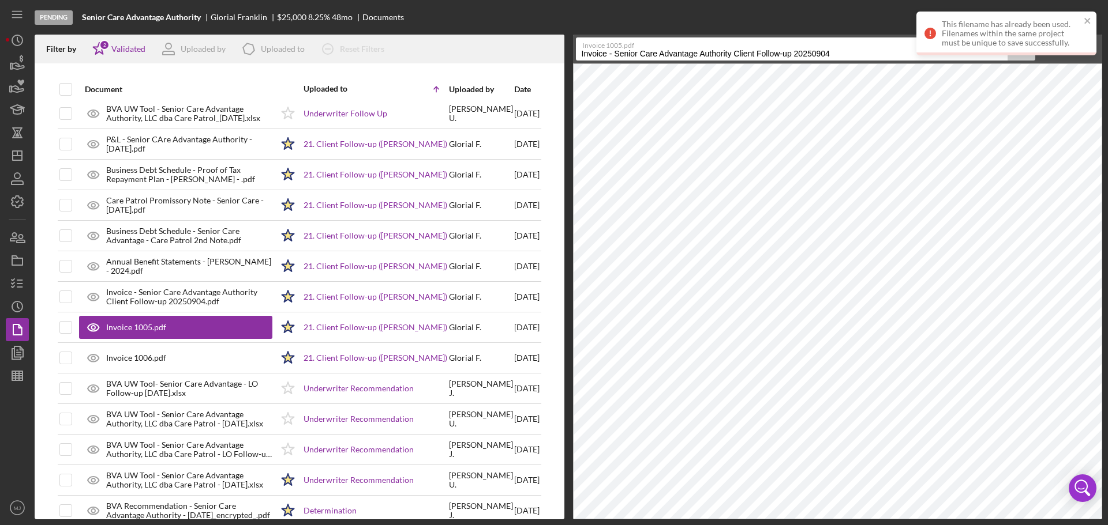
click at [800, 52] on input "Invoice - Senior Care Advantage Authority Client Follow-up 20250904" at bounding box center [792, 48] width 432 height 23
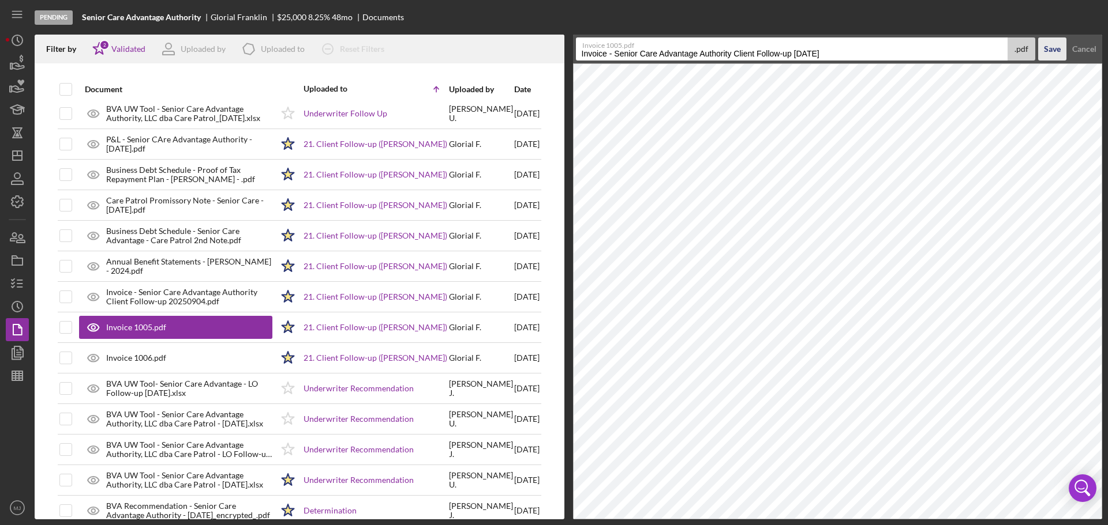
type input "Invoice - Senior Care Advantage Authority Client Follow-up [DATE]"
click at [1056, 43] on div "Save" at bounding box center [1051, 48] width 17 height 23
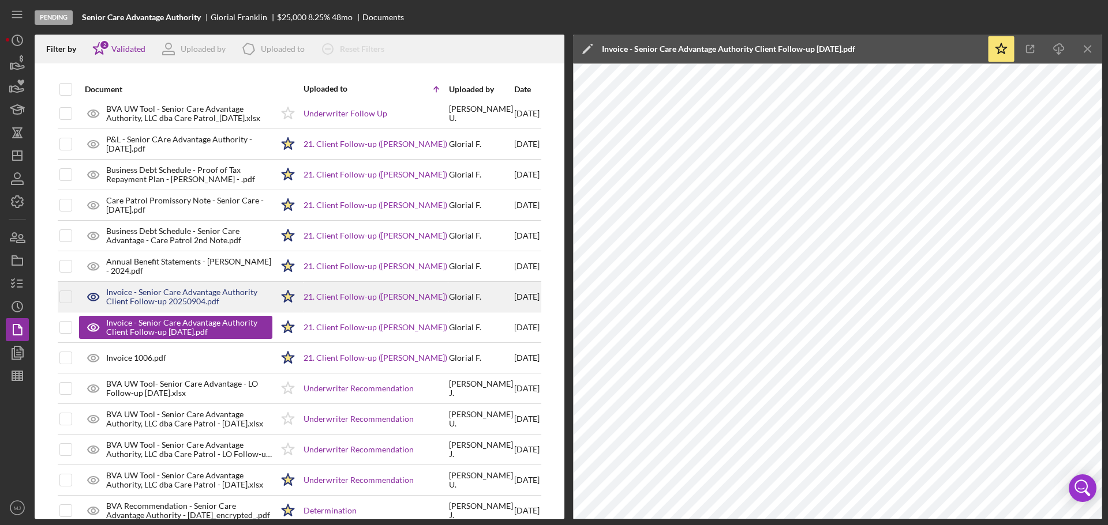
click at [197, 294] on div "Invoice - Senior Care Advantage Authority Client Follow-up 20250904.pdf" at bounding box center [189, 297] width 166 height 18
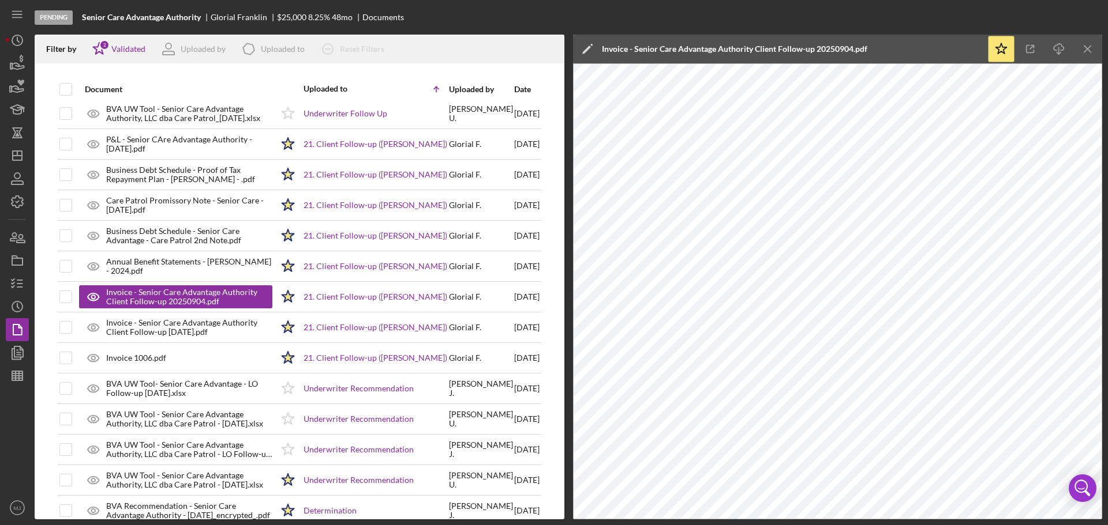
click at [589, 48] on polygon at bounding box center [586, 50] width 9 height 9
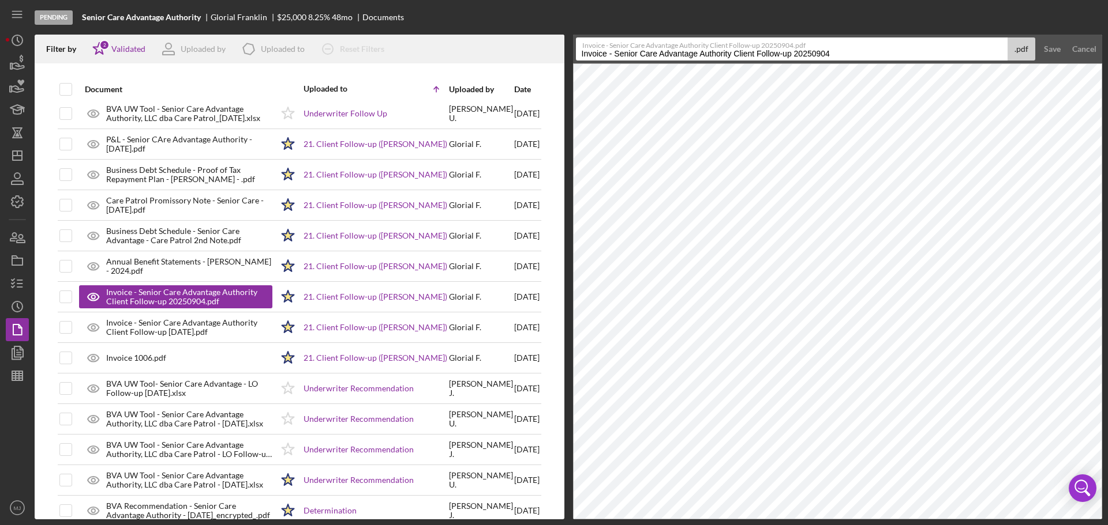
drag, startPoint x: 829, startPoint y: 55, endPoint x: 795, endPoint y: 53, distance: 34.1
click at [795, 53] on input "Invoice - Senior Care Advantage Authority Client Follow-up 20250904" at bounding box center [792, 48] width 432 height 23
type input "Invoice - Senior Care Advantage Authority Client Follow-up - [DATE]"
click at [1050, 46] on div "Save" at bounding box center [1051, 48] width 17 height 23
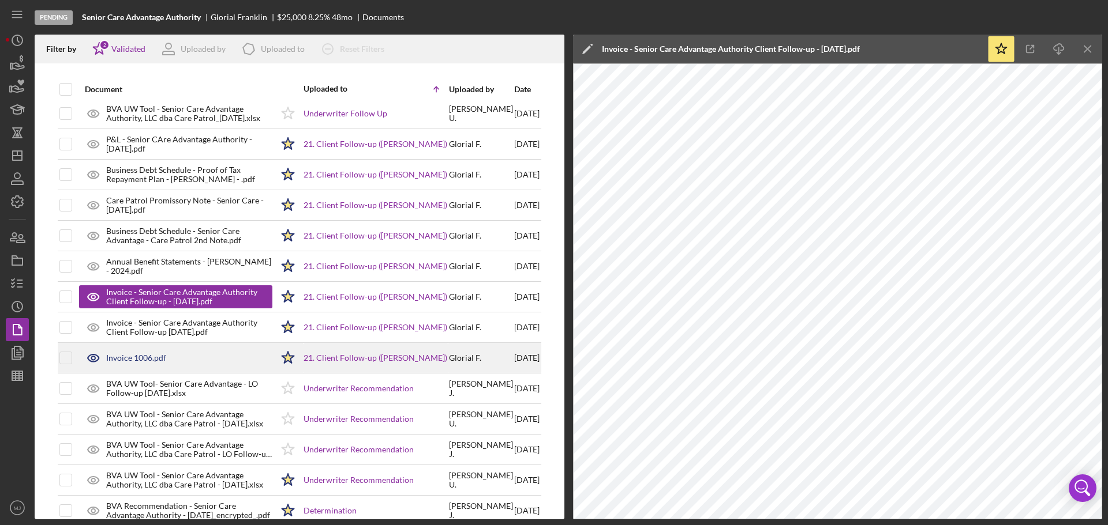
click at [162, 354] on div "Invoice 1006.pdf" at bounding box center [136, 358] width 60 height 9
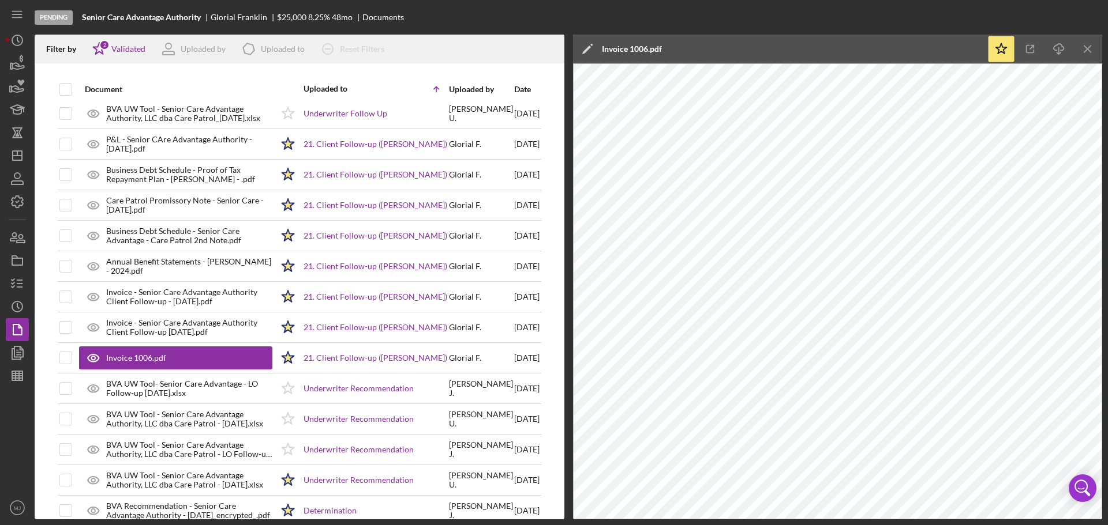
click at [588, 44] on icon "Icon/Edit" at bounding box center [587, 49] width 29 height 29
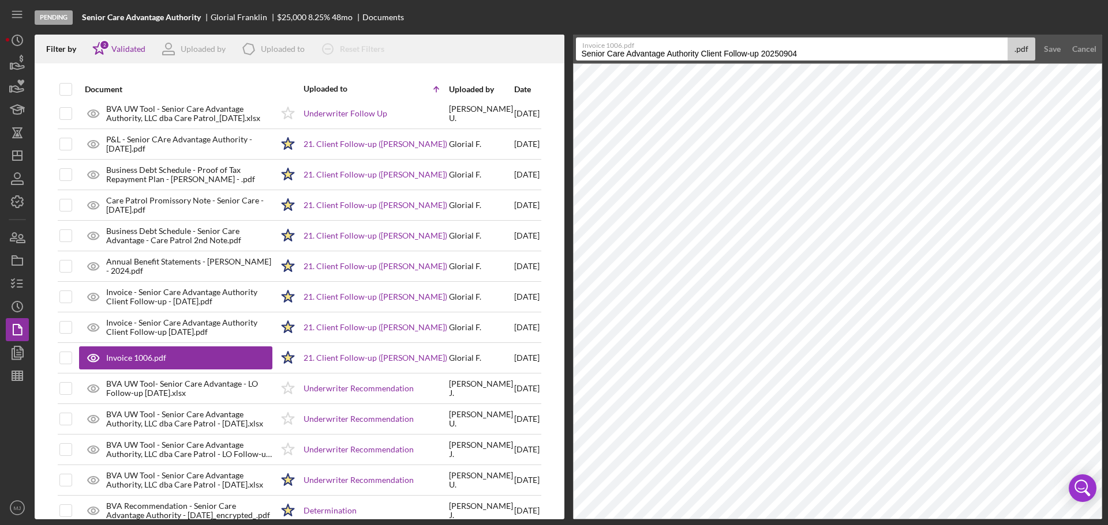
click at [582, 55] on input "Senior Care Advantage Authority Client Follow-up 20250904" at bounding box center [792, 48] width 432 height 23
drag, startPoint x: 851, startPoint y: 46, endPoint x: 805, endPoint y: 49, distance: 46.3
click at [805, 48] on label "Invoice 1006.pdf" at bounding box center [794, 44] width 425 height 12
click at [805, 48] on input "Invoice - Senior Care Advantage Authority Client Follow-up 20250904" at bounding box center [792, 48] width 432 height 23
drag, startPoint x: 842, startPoint y: 51, endPoint x: 791, endPoint y: 54, distance: 50.8
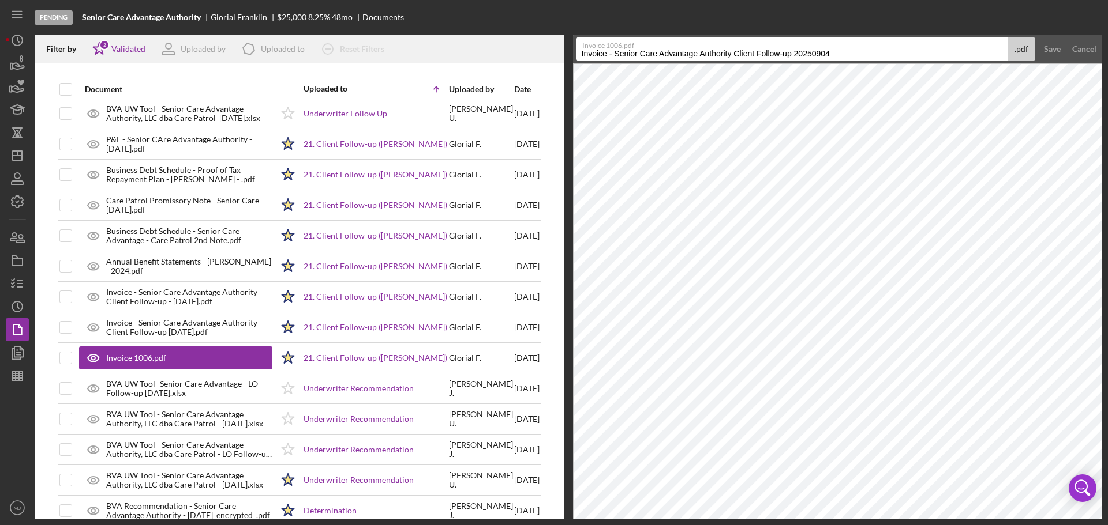
click at [791, 54] on input "Invoice - Senior Care Advantage Authority Client Follow-up 20250904" at bounding box center [792, 48] width 432 height 23
type input "Invoice - Senior Care Advantage Authority Client Follow-up- [DATE]"
click at [1052, 43] on div "Save" at bounding box center [1051, 48] width 17 height 23
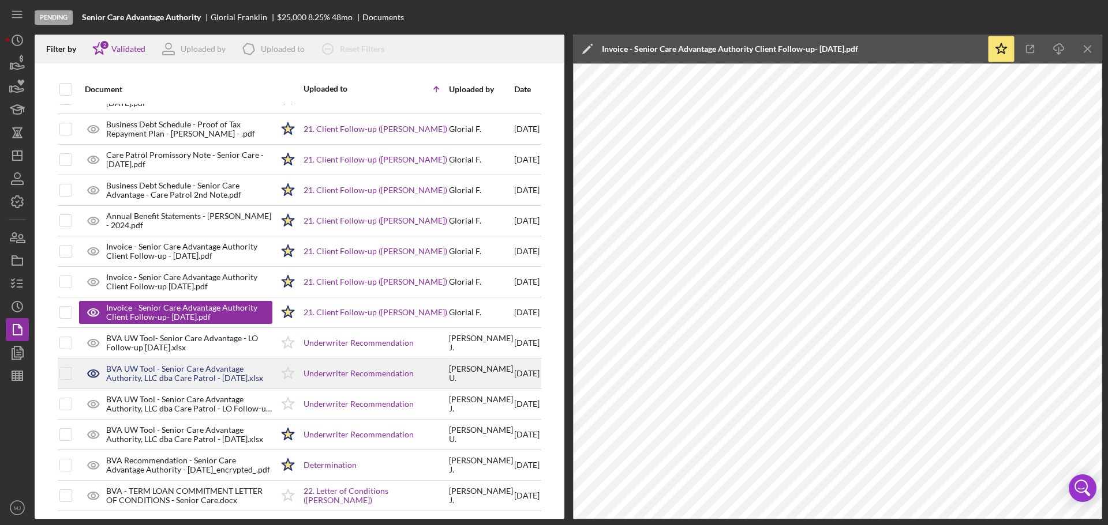
scroll to position [1400, 0]
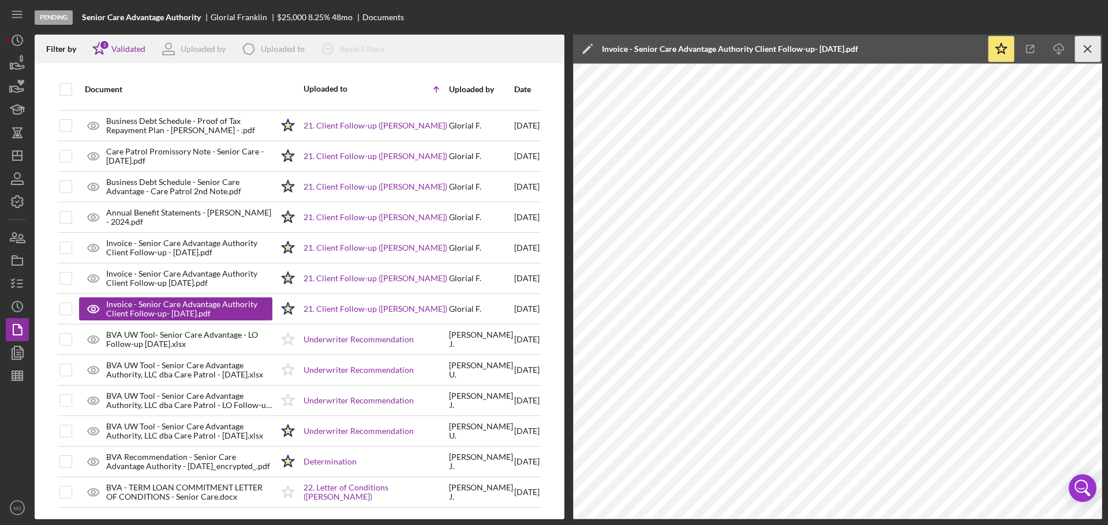
click at [1080, 54] on icon "Icon/Menu Close" at bounding box center [1088, 49] width 26 height 26
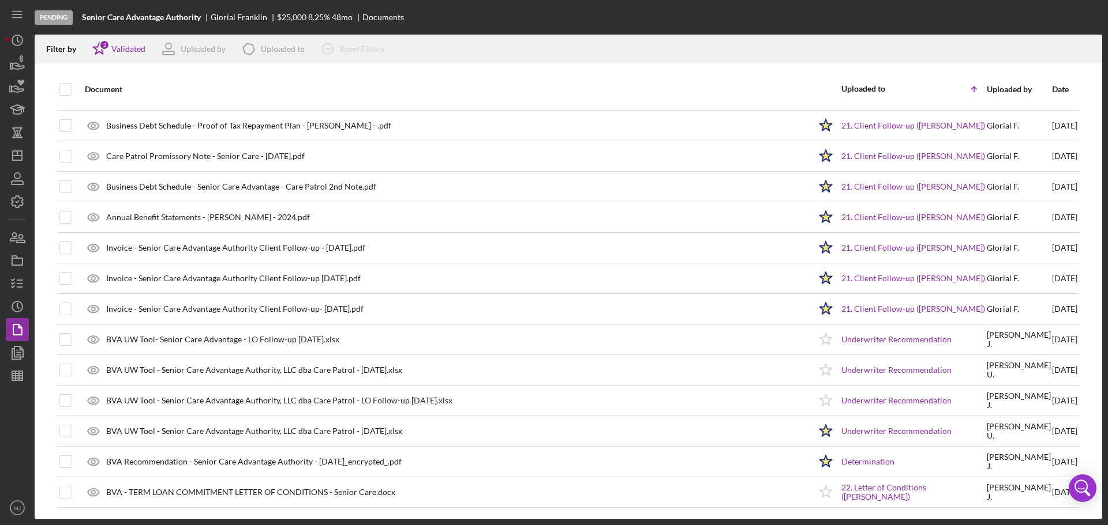
click at [850, 65] on div at bounding box center [568, 69] width 1067 height 12
click at [27, 288] on icon "button" at bounding box center [17, 283] width 29 height 29
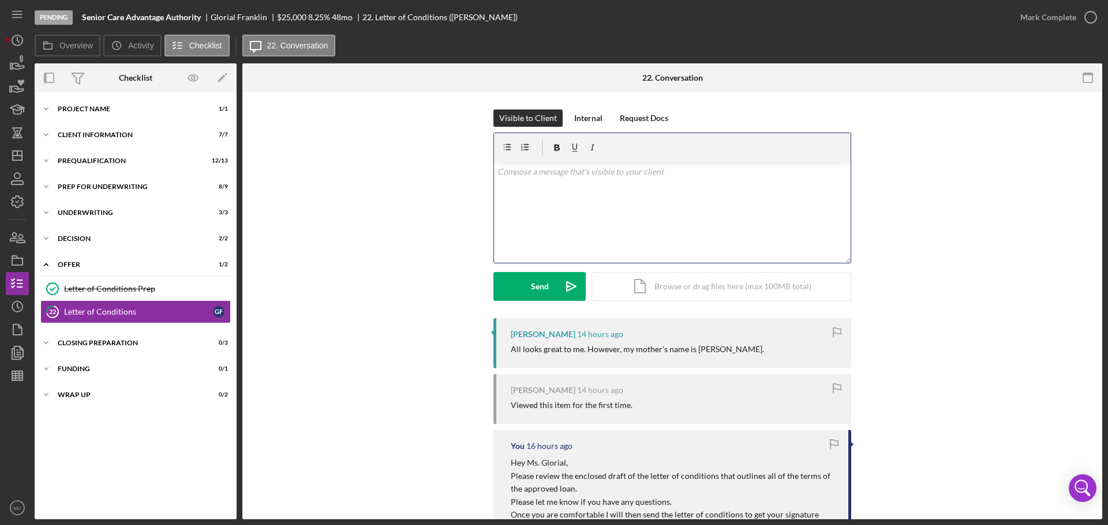
click at [629, 212] on div "v Color teal Color pink Remove color Add row above Add row below Add column bef…" at bounding box center [672, 212] width 356 height 101
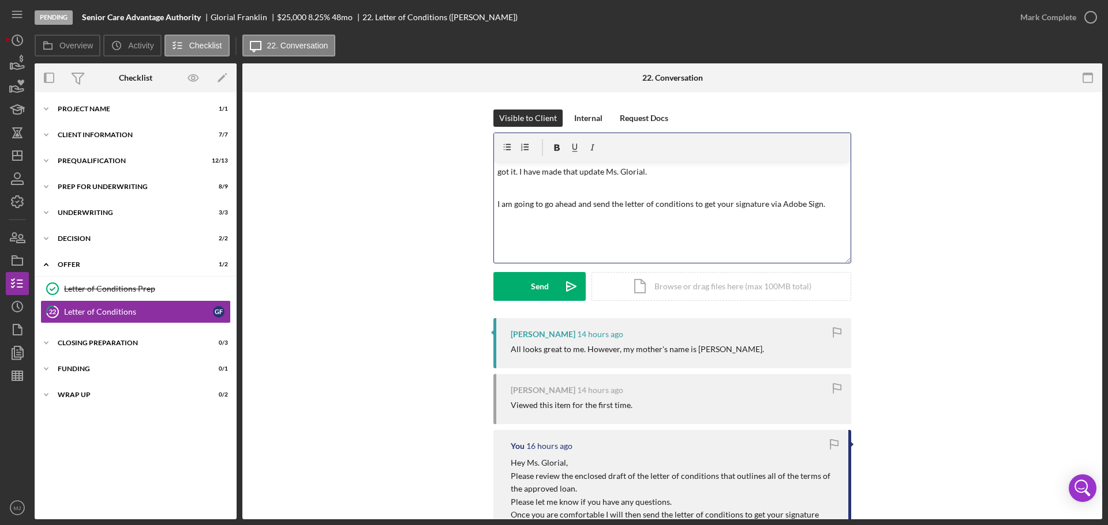
click at [501, 168] on p "got it. I have made that update Ms. Glorial." at bounding box center [672, 172] width 350 height 13
click at [531, 286] on div "Send" at bounding box center [540, 286] width 18 height 29
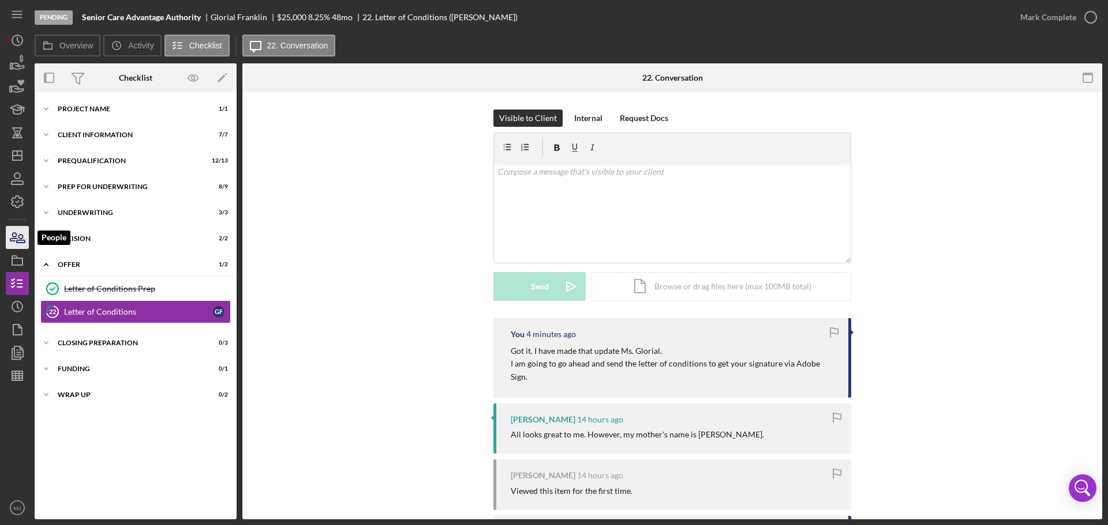
click at [25, 236] on icon "button" at bounding box center [17, 237] width 29 height 29
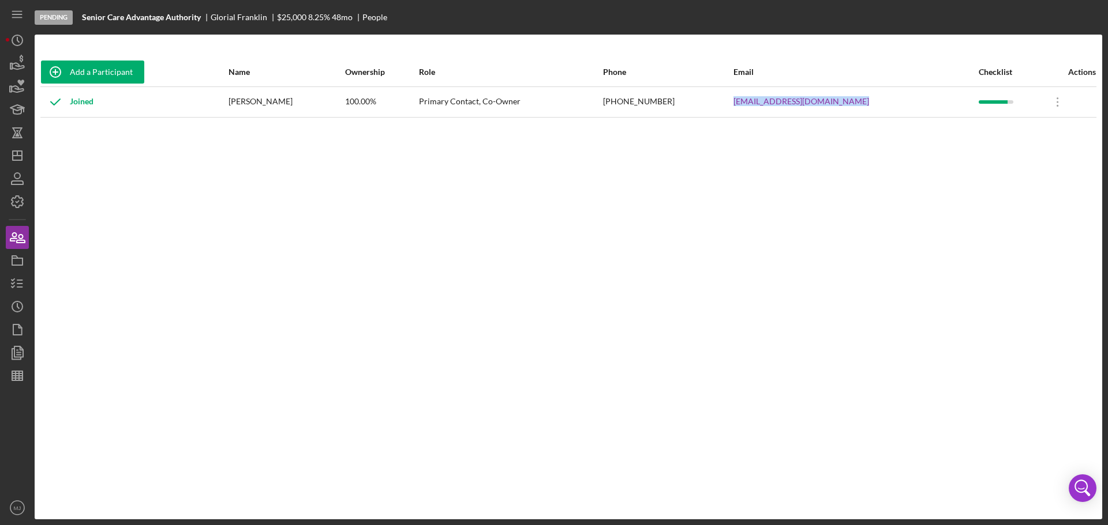
drag, startPoint x: 868, startPoint y: 103, endPoint x: 761, endPoint y: 103, distance: 107.3
click at [761, 103] on tr "Joined [PERSON_NAME] 100.00% Primary Contact, Co-Owner [PHONE_NUMBER] [EMAIL_AD…" at bounding box center [568, 102] width 1056 height 31
copy tr "[EMAIL_ADDRESS][DOMAIN_NAME]"
click at [25, 285] on icon "button" at bounding box center [17, 283] width 29 height 29
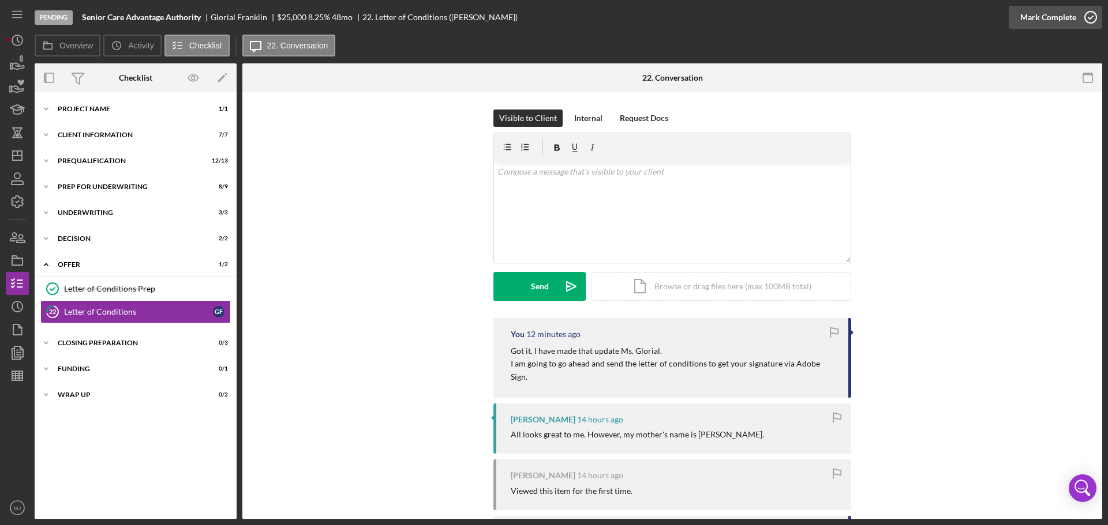
click at [1064, 20] on div "Mark Complete" at bounding box center [1048, 17] width 56 height 23
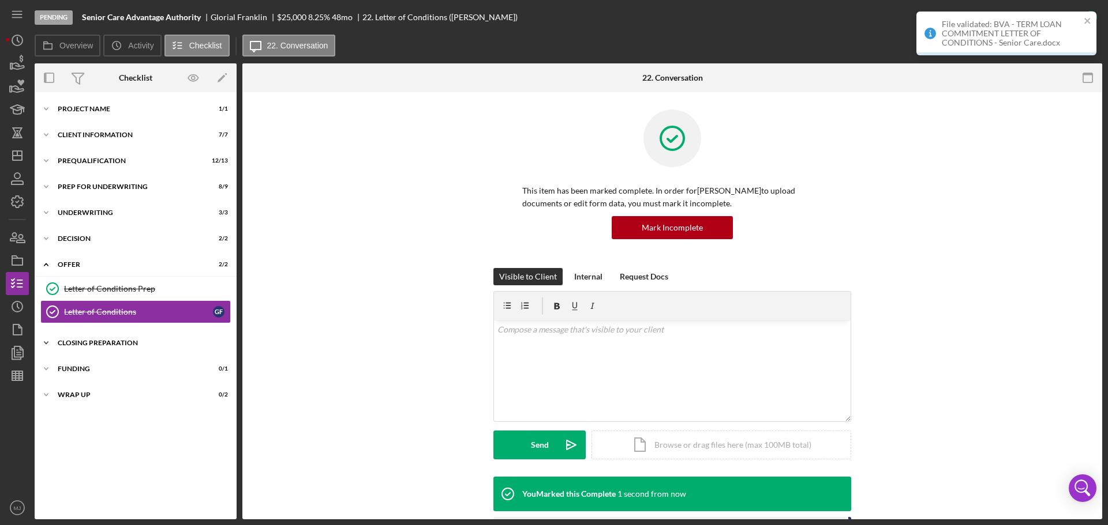
click at [76, 343] on div "Closing Preparation" at bounding box center [140, 343] width 164 height 7
click at [92, 363] on div "Closing Prep" at bounding box center [147, 367] width 166 height 9
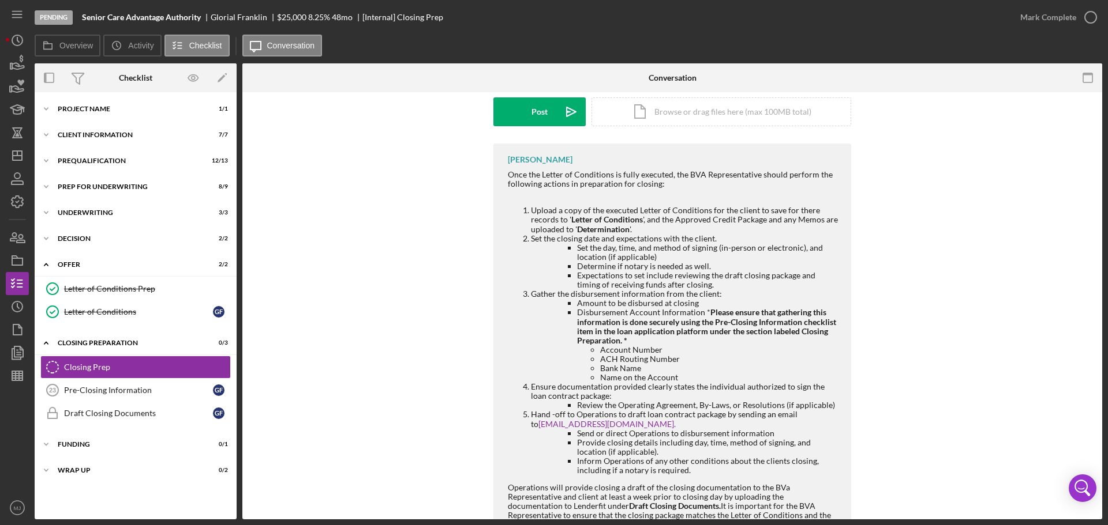
scroll to position [174, 0]
click at [16, 156] on line "button" at bounding box center [17, 156] width 9 height 0
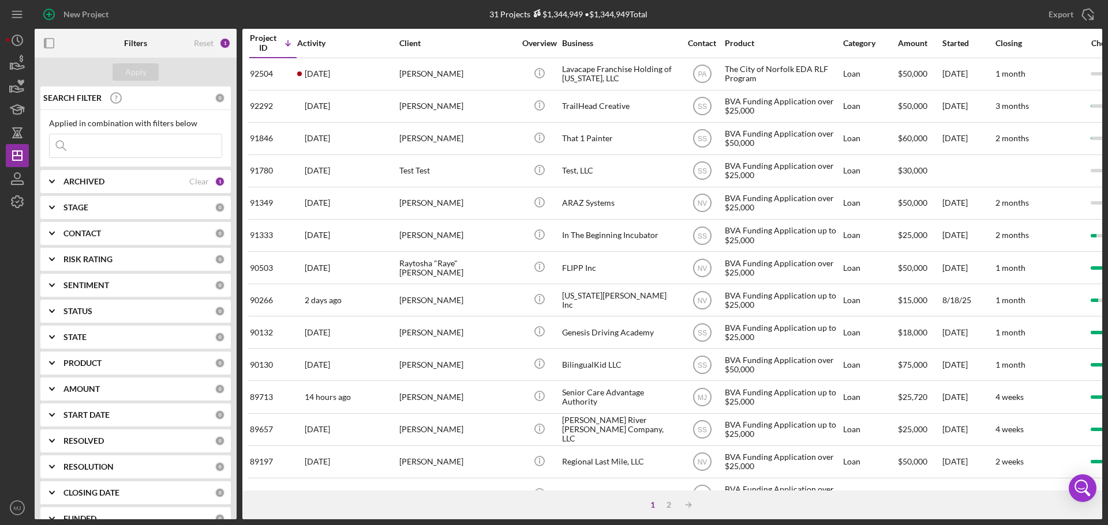
click at [109, 144] on input at bounding box center [136, 145] width 172 height 23
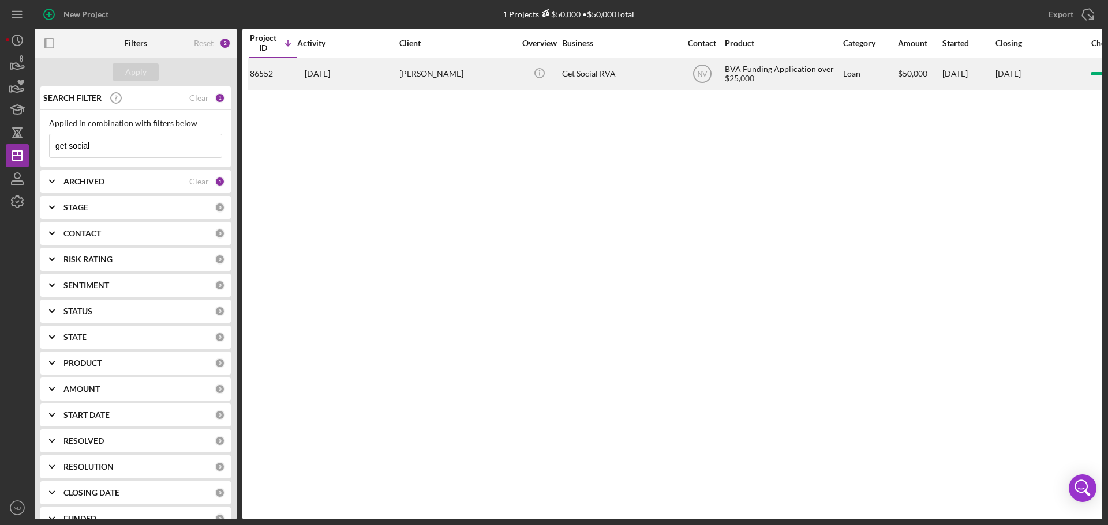
type input "get social"
click at [389, 75] on div "[DATE] [PERSON_NAME]" at bounding box center [347, 74] width 101 height 31
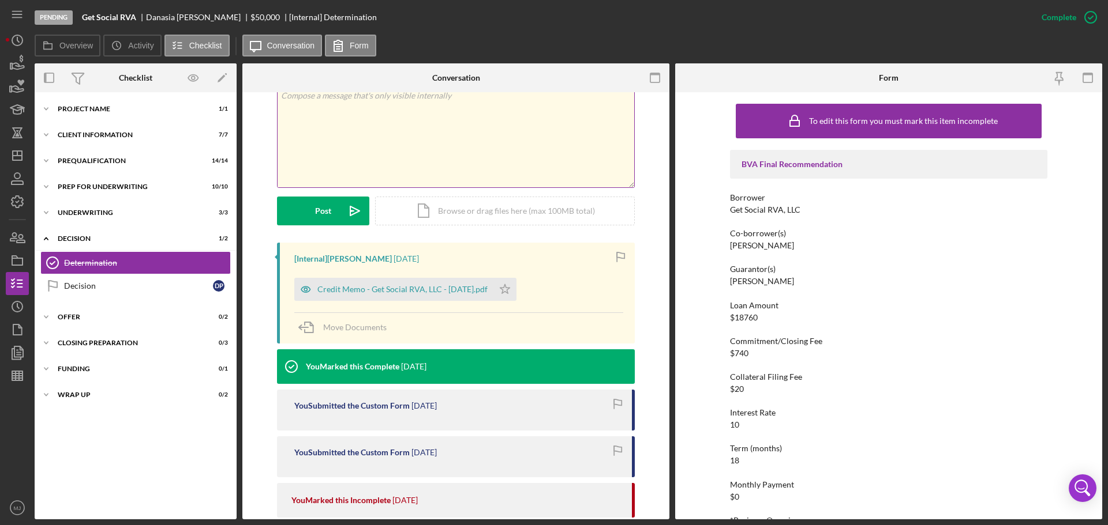
scroll to position [231, 0]
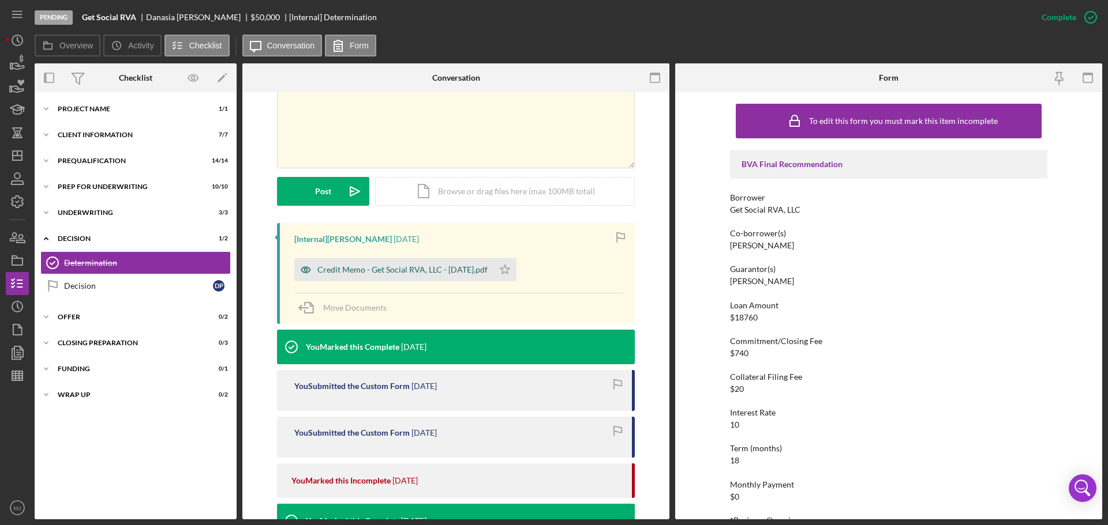
click at [384, 268] on div "Credit Memo - Get Social RVA, LLC - [DATE].pdf" at bounding box center [402, 269] width 170 height 9
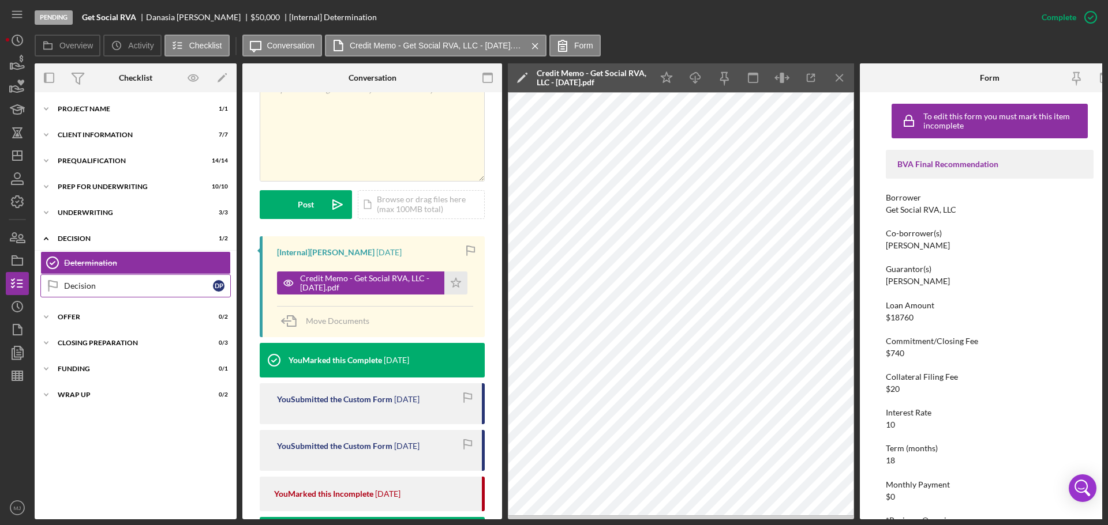
click at [130, 286] on div "Decision" at bounding box center [138, 285] width 149 height 9
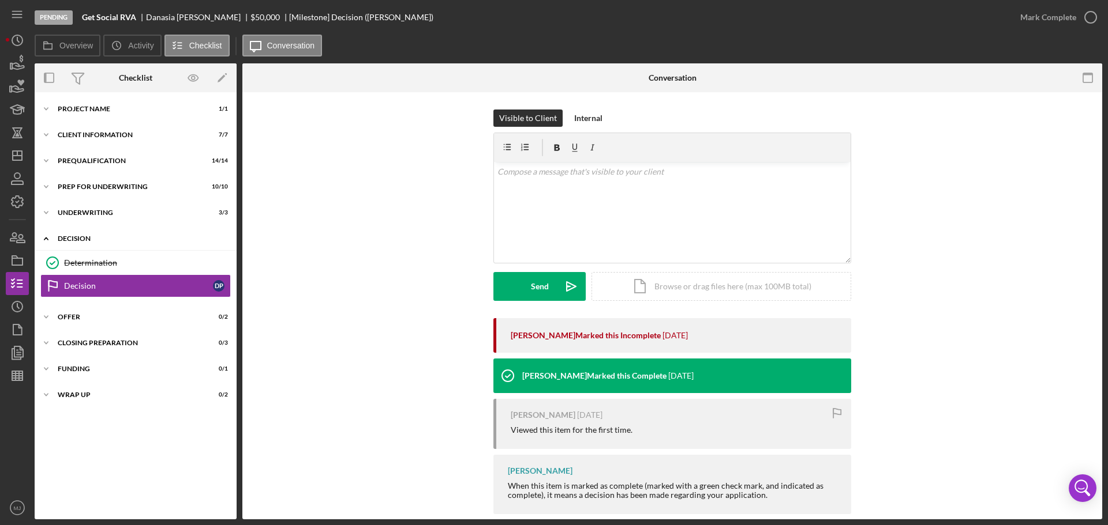
click at [74, 238] on div "Decision" at bounding box center [140, 238] width 164 height 7
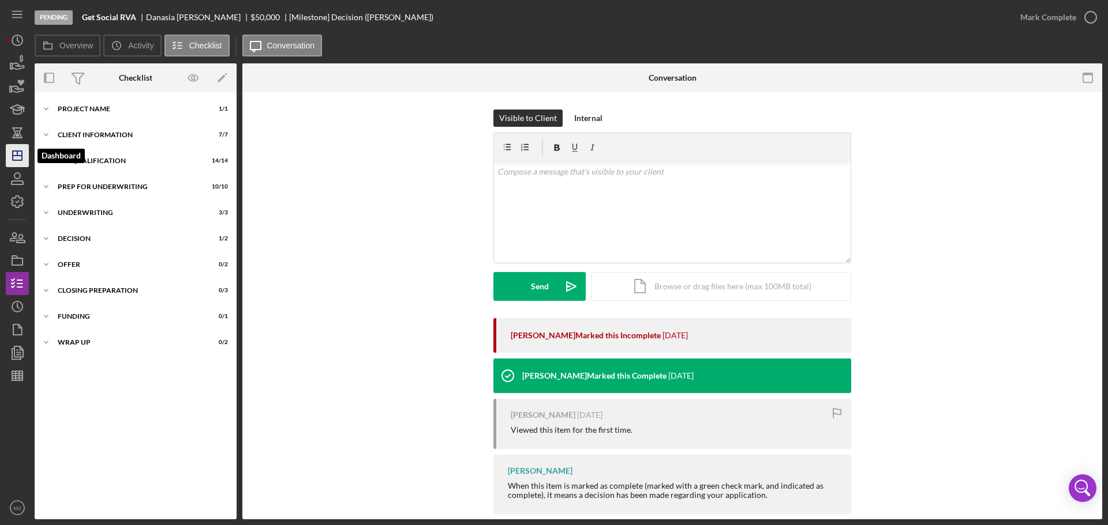
click at [14, 156] on line "button" at bounding box center [17, 156] width 9 height 0
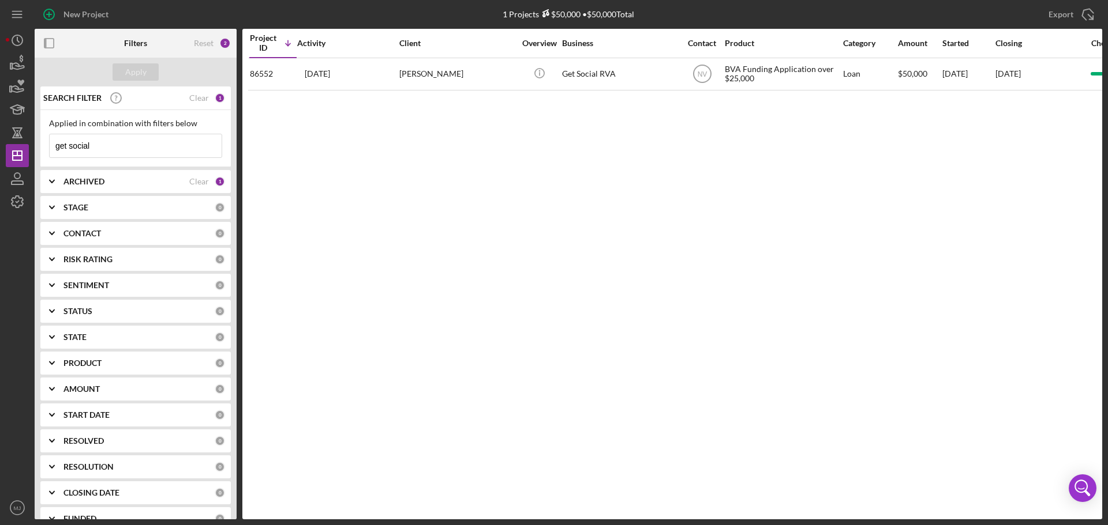
click at [141, 137] on input "get social" at bounding box center [136, 145] width 172 height 23
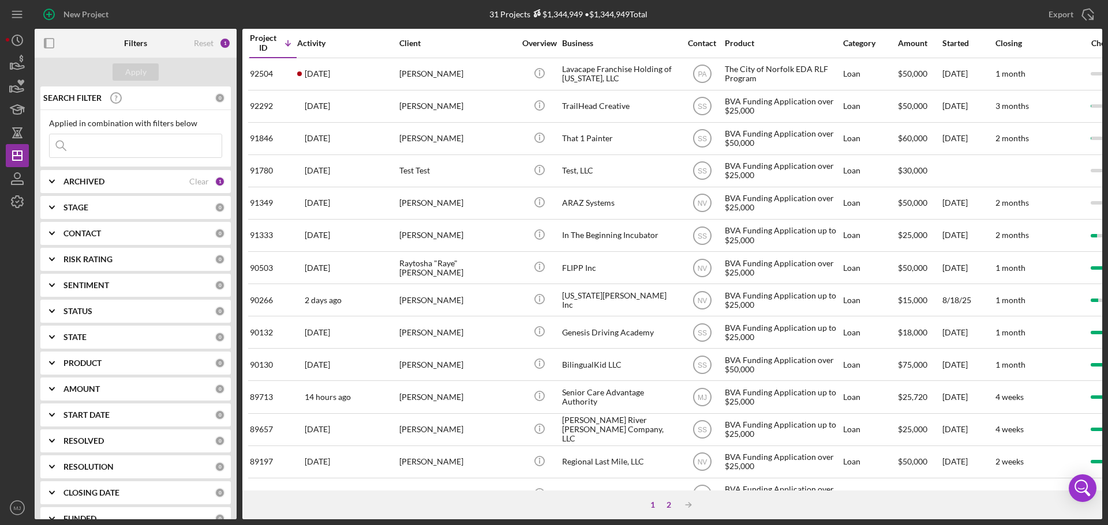
click at [672, 504] on div "2" at bounding box center [668, 505] width 16 height 9
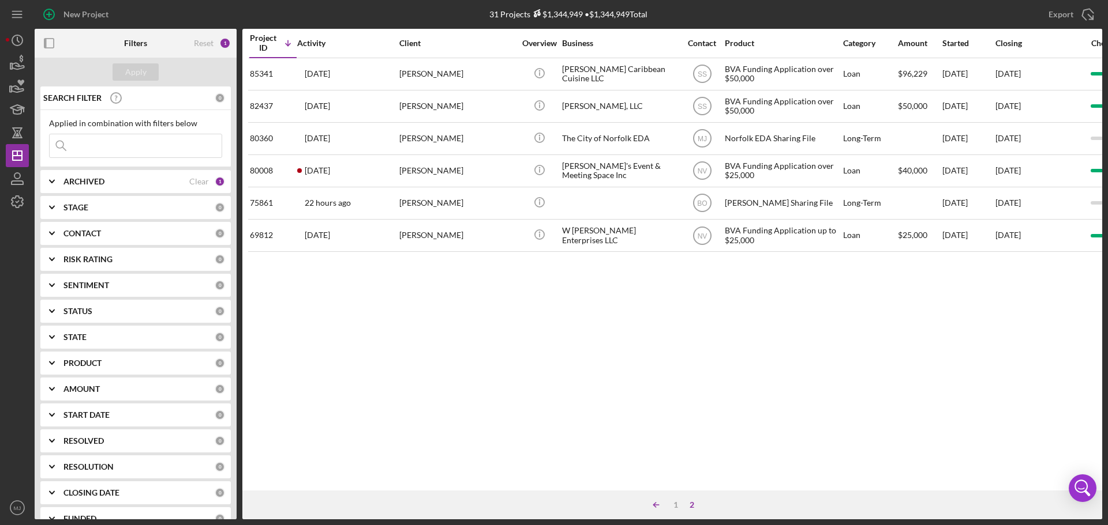
click at [666, 505] on icon "Icon/Table Sort Arrow" at bounding box center [655, 505] width 23 height 23
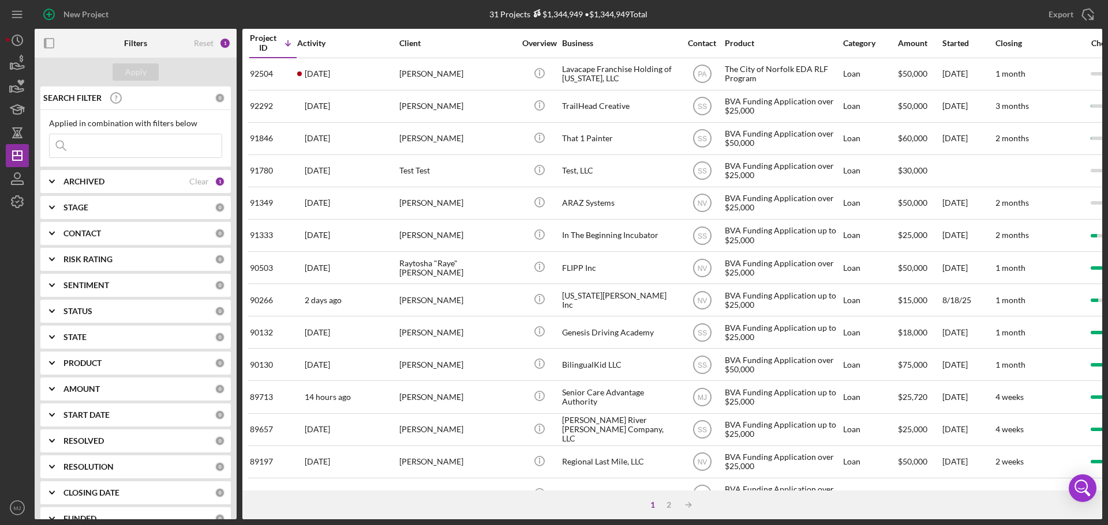
click at [133, 144] on input at bounding box center [136, 145] width 172 height 23
type input "get social"
